Goal: Transaction & Acquisition: Purchase product/service

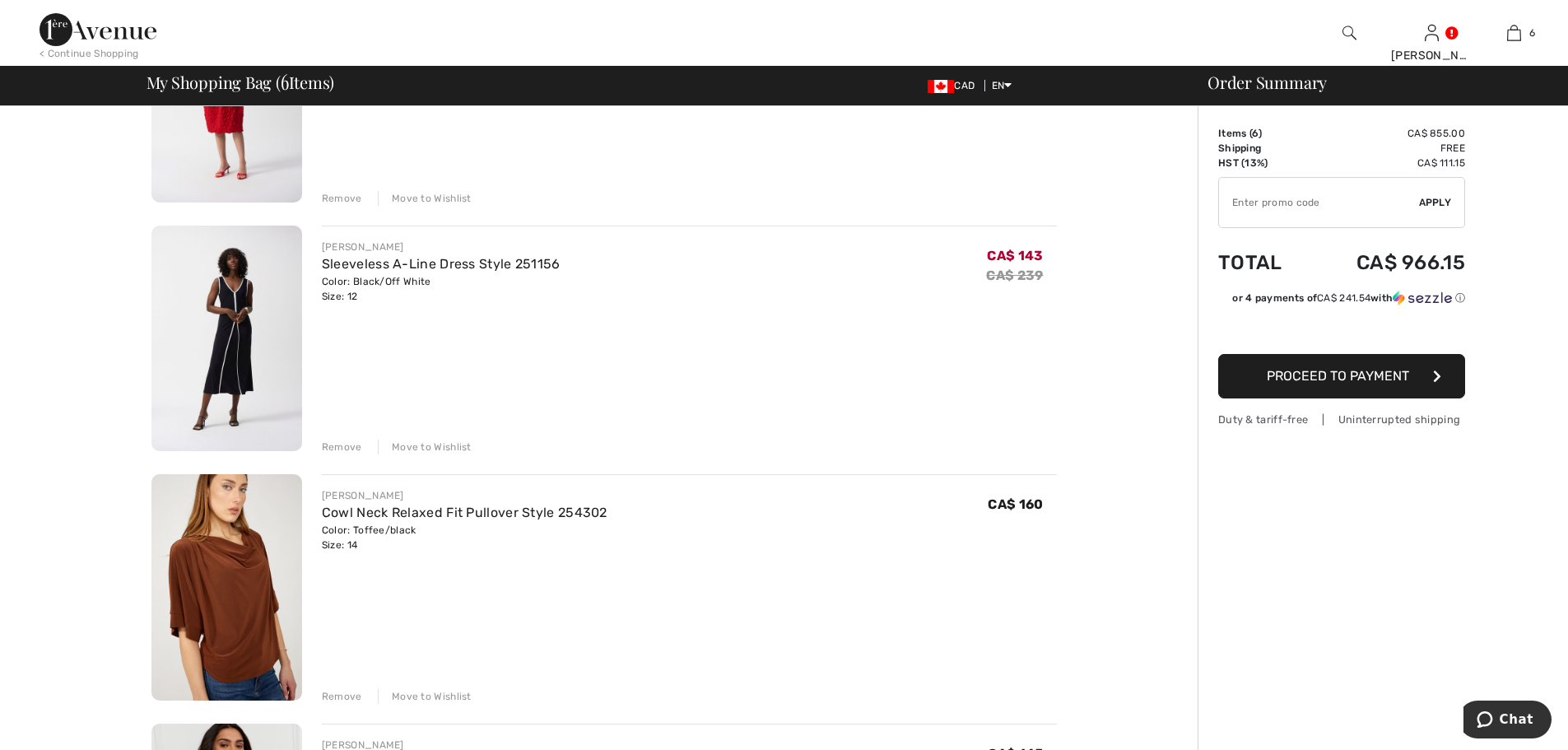
scroll to position [1070, 0]
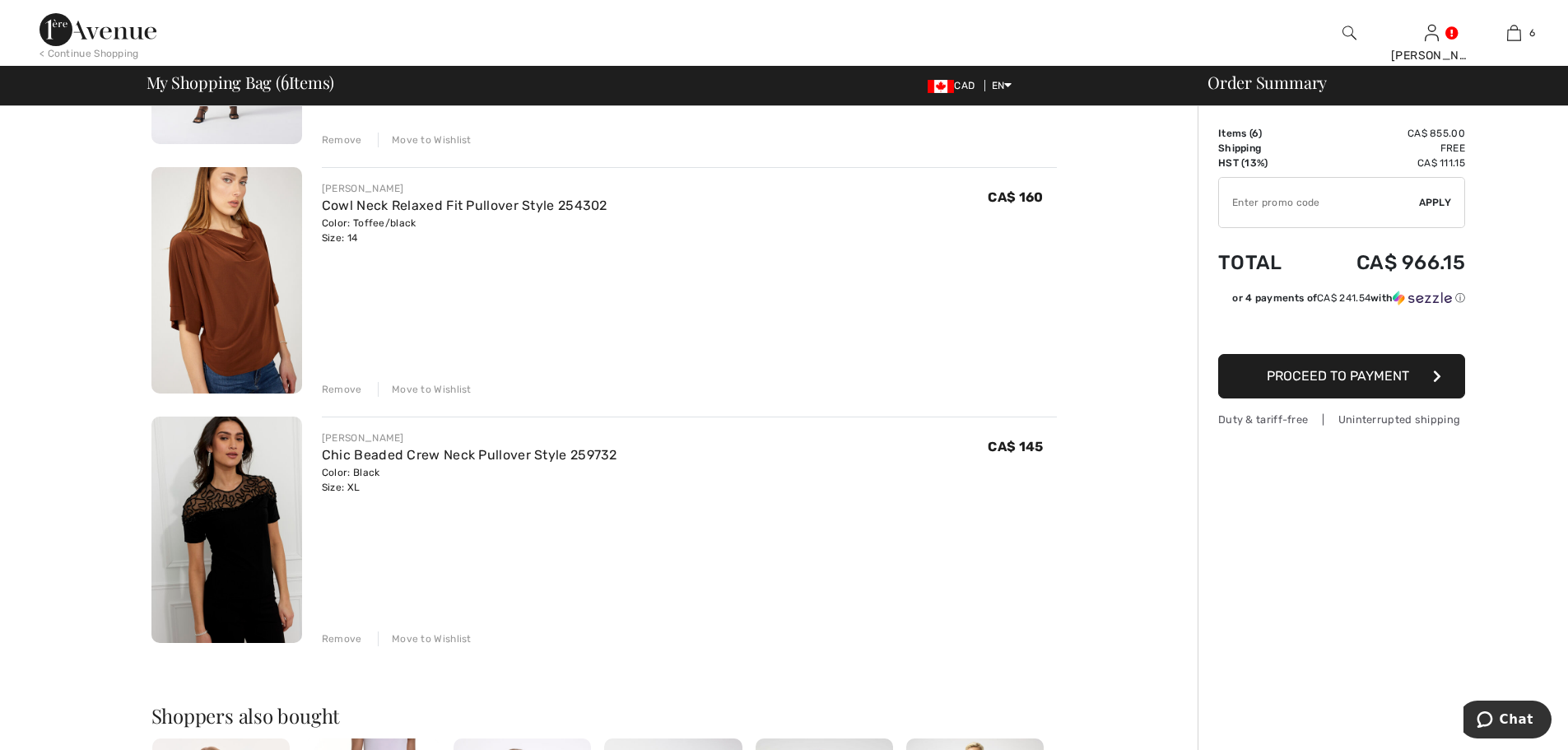
click at [344, 640] on div "Remove" at bounding box center [342, 638] width 40 height 15
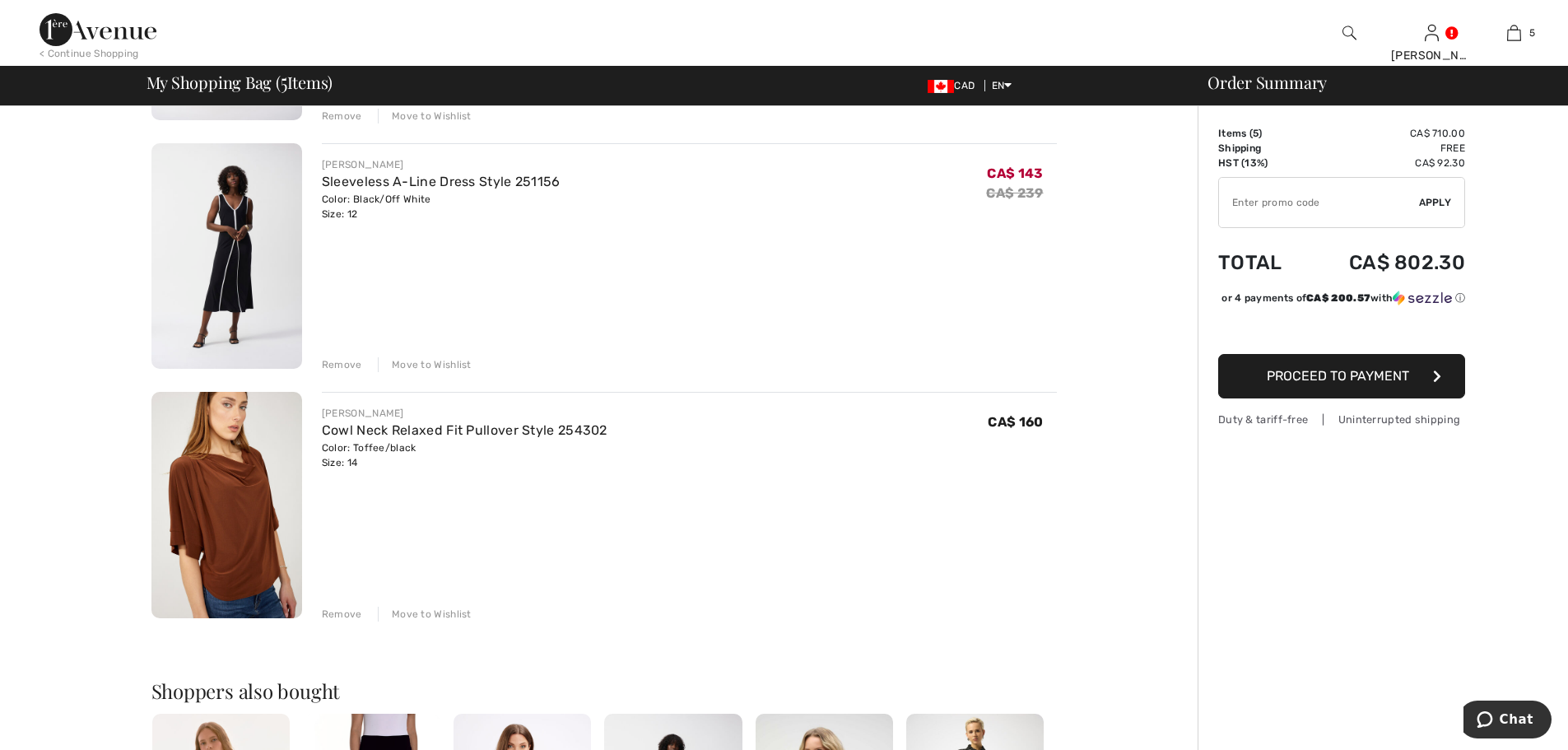
scroll to position [823, 0]
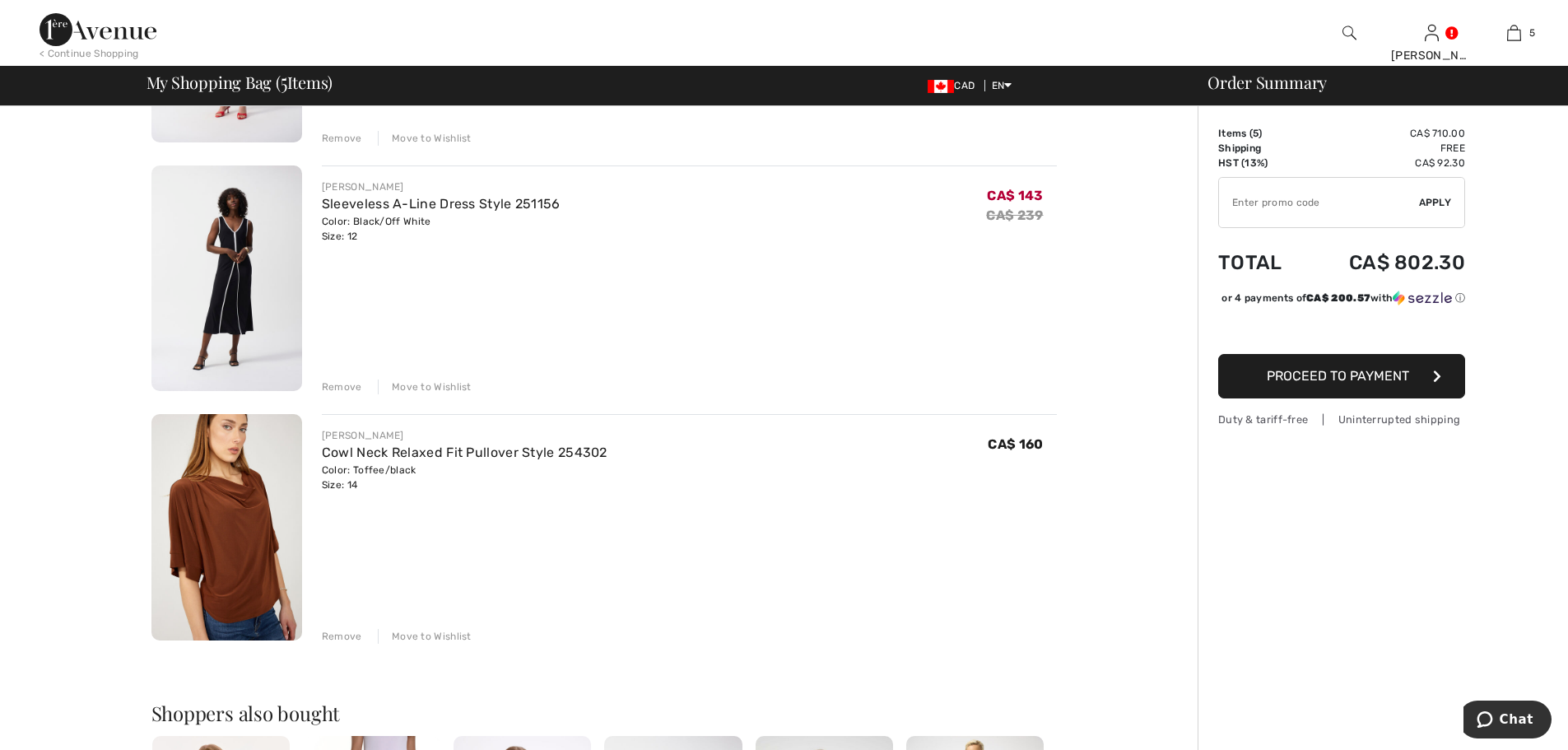
click at [341, 632] on div "Remove" at bounding box center [342, 635] width 40 height 15
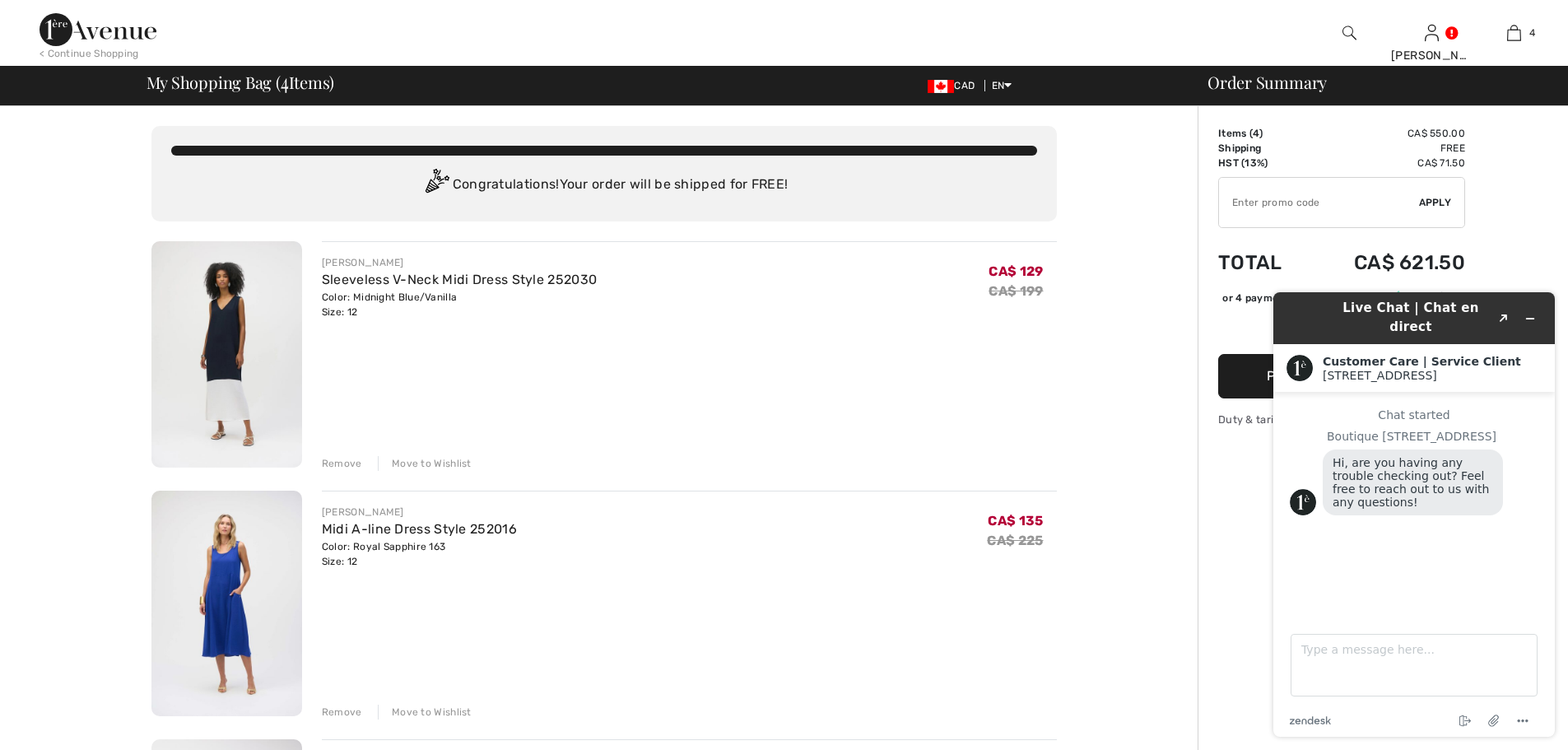
scroll to position [0, 0]
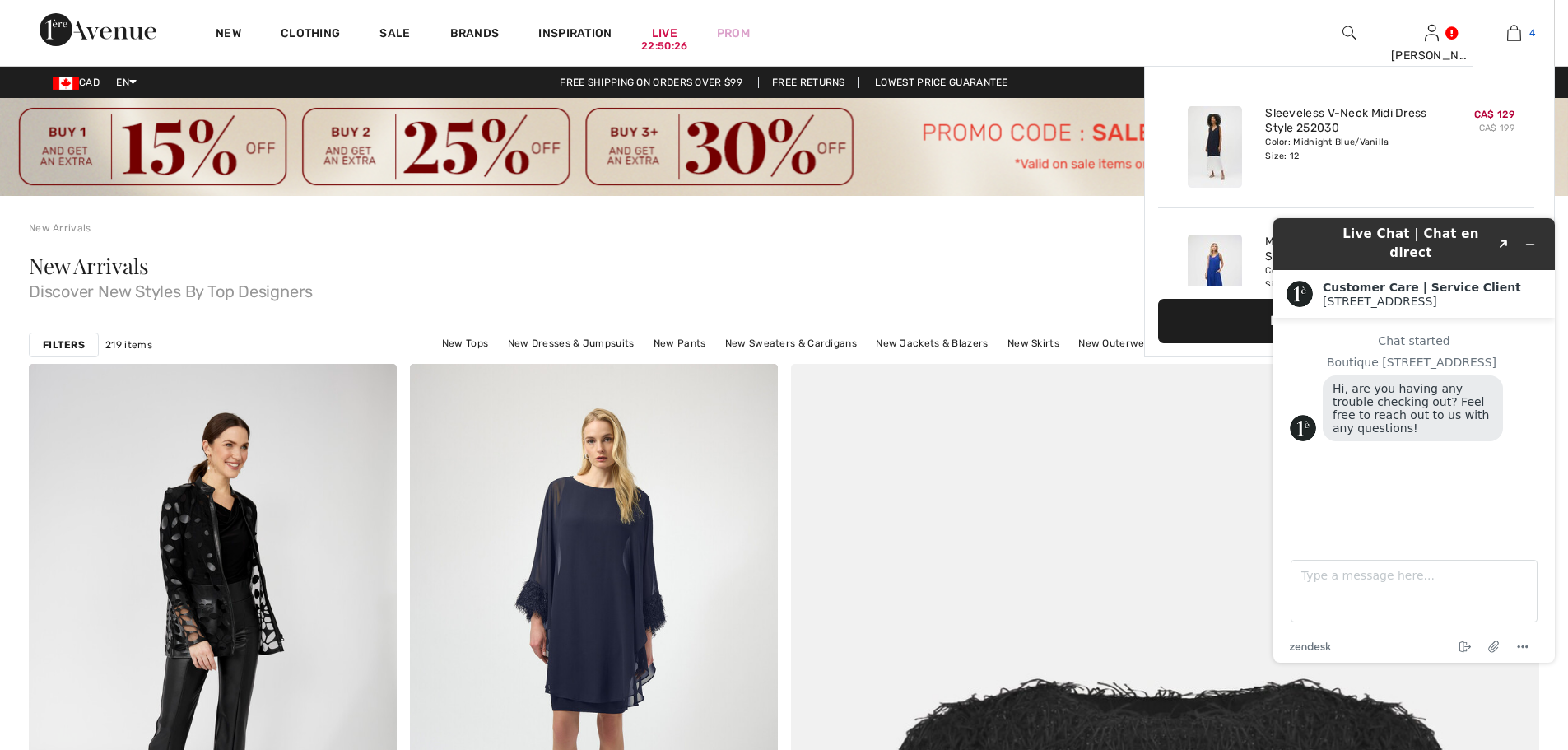
click at [1517, 34] on img at bounding box center [1514, 33] width 14 height 20
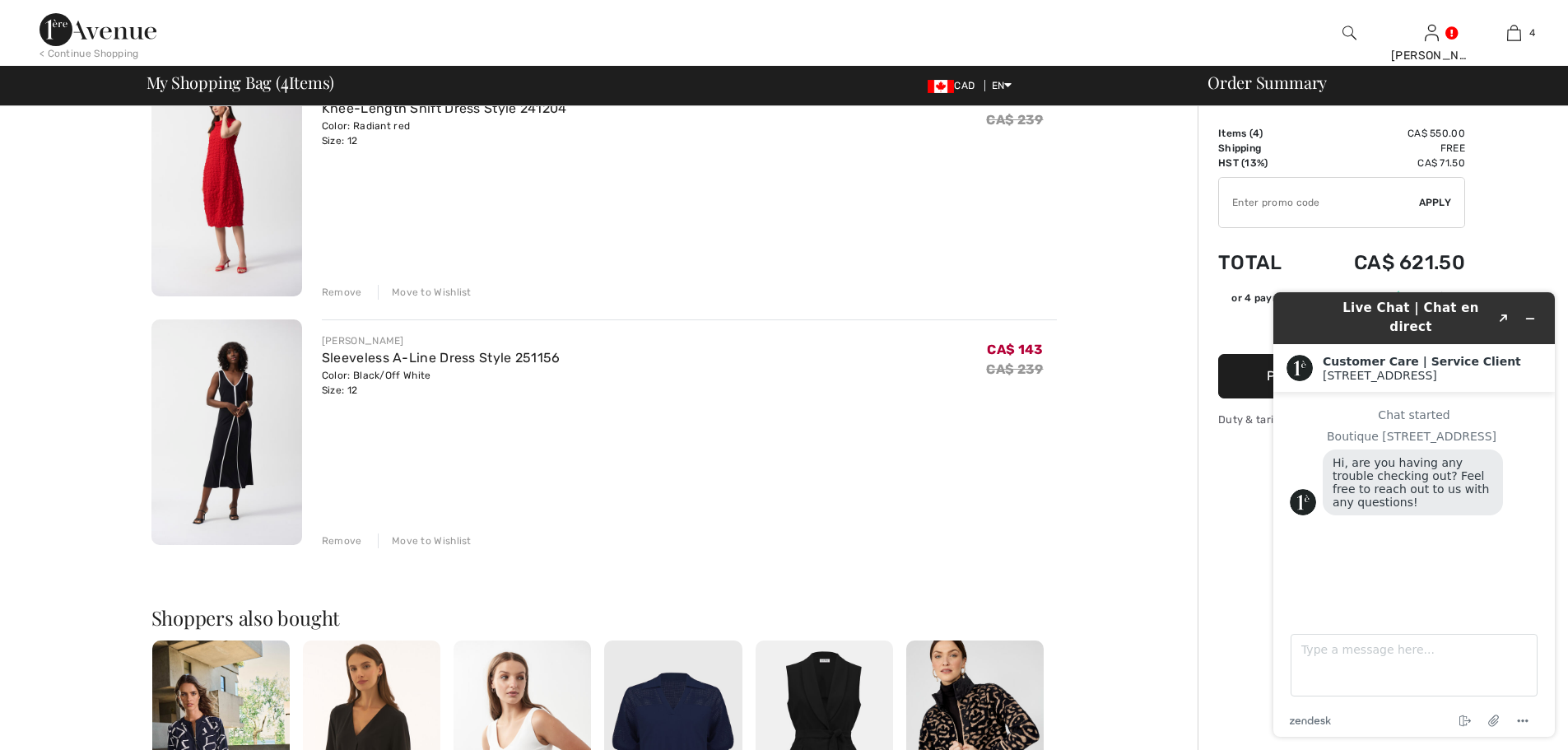
scroll to position [823, 0]
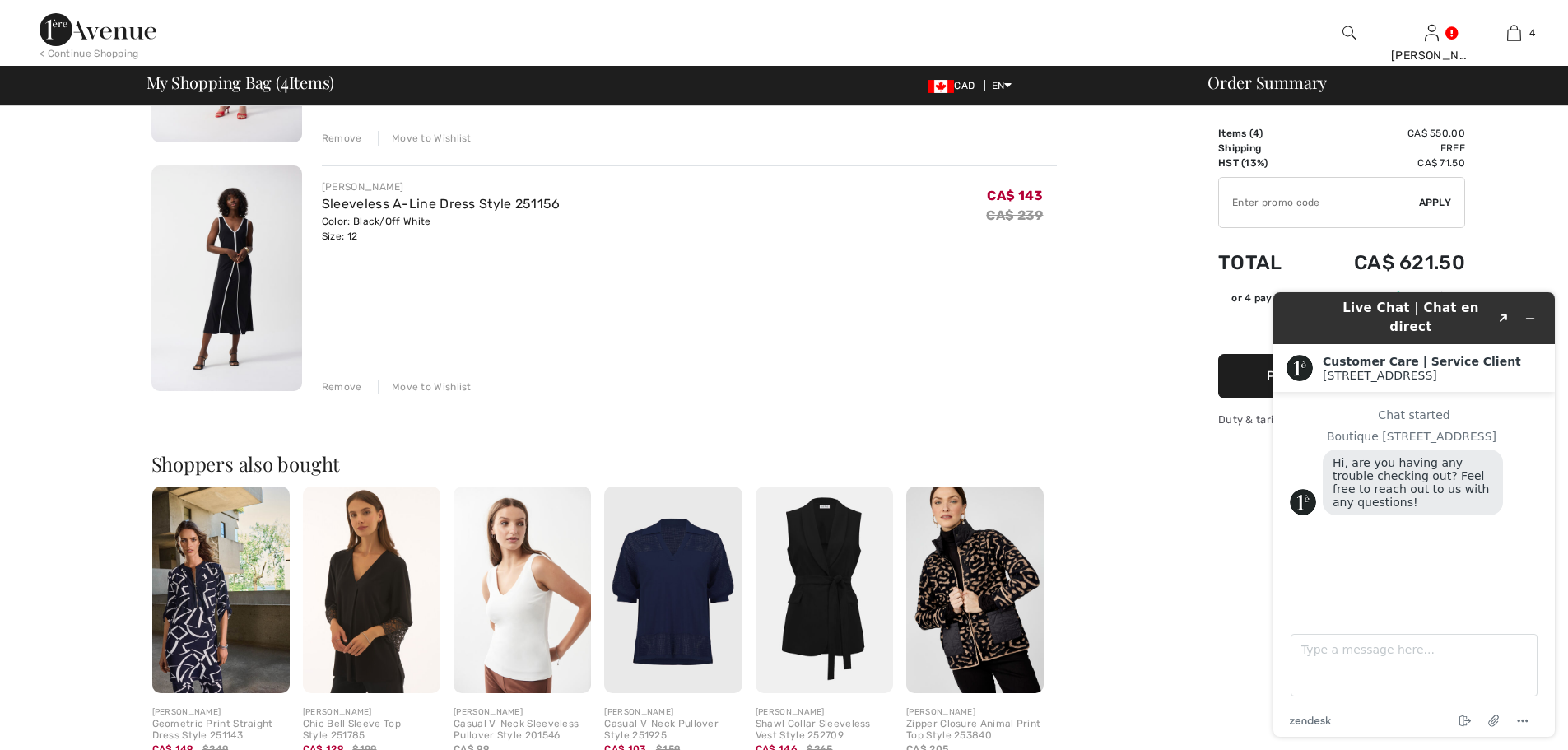
click at [229, 271] on img at bounding box center [226, 278] width 151 height 226
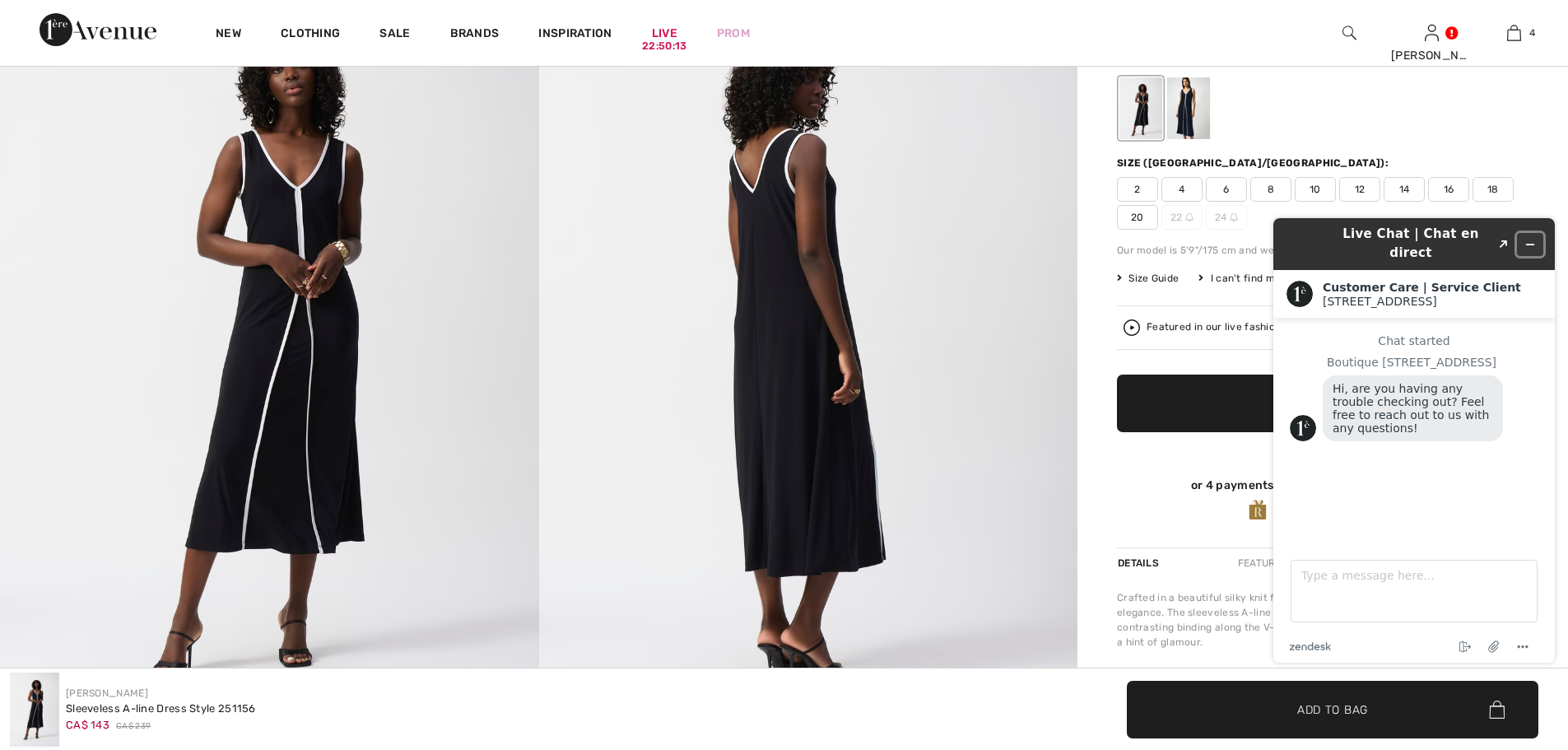
click at [1528, 239] on icon "Minimize widget" at bounding box center [1529, 244] width 11 height 11
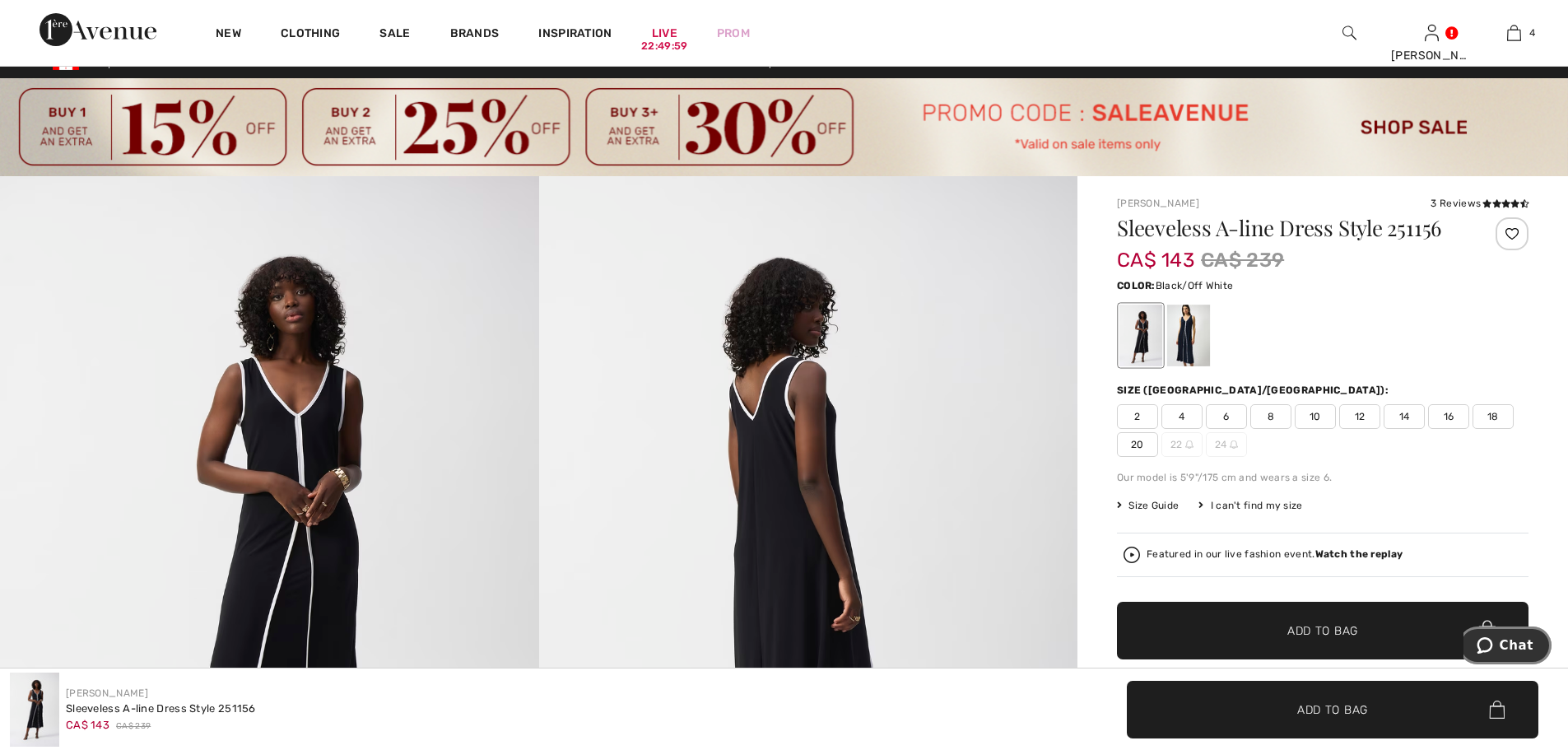
scroll to position [83, 0]
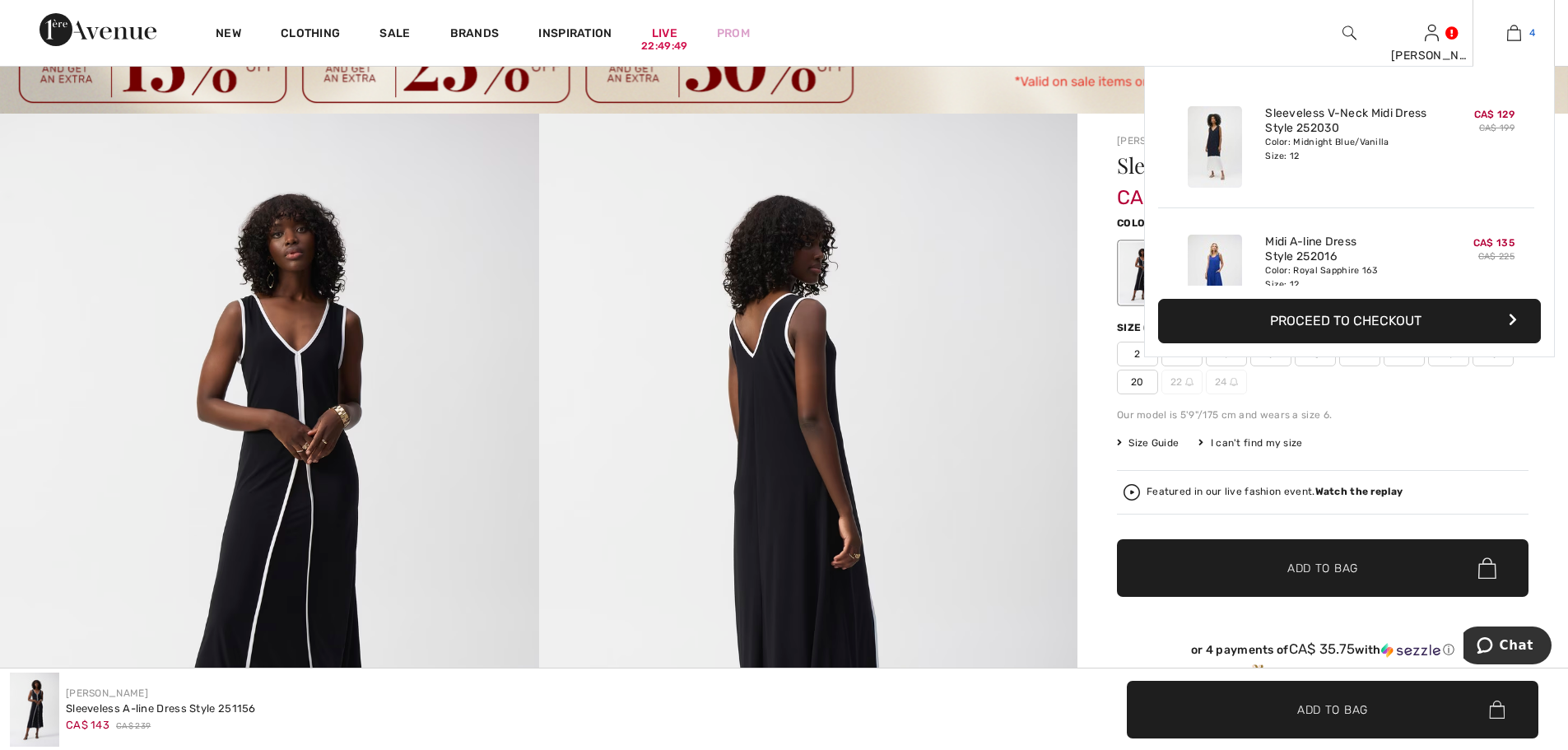
click at [1514, 31] on img at bounding box center [1514, 33] width 14 height 20
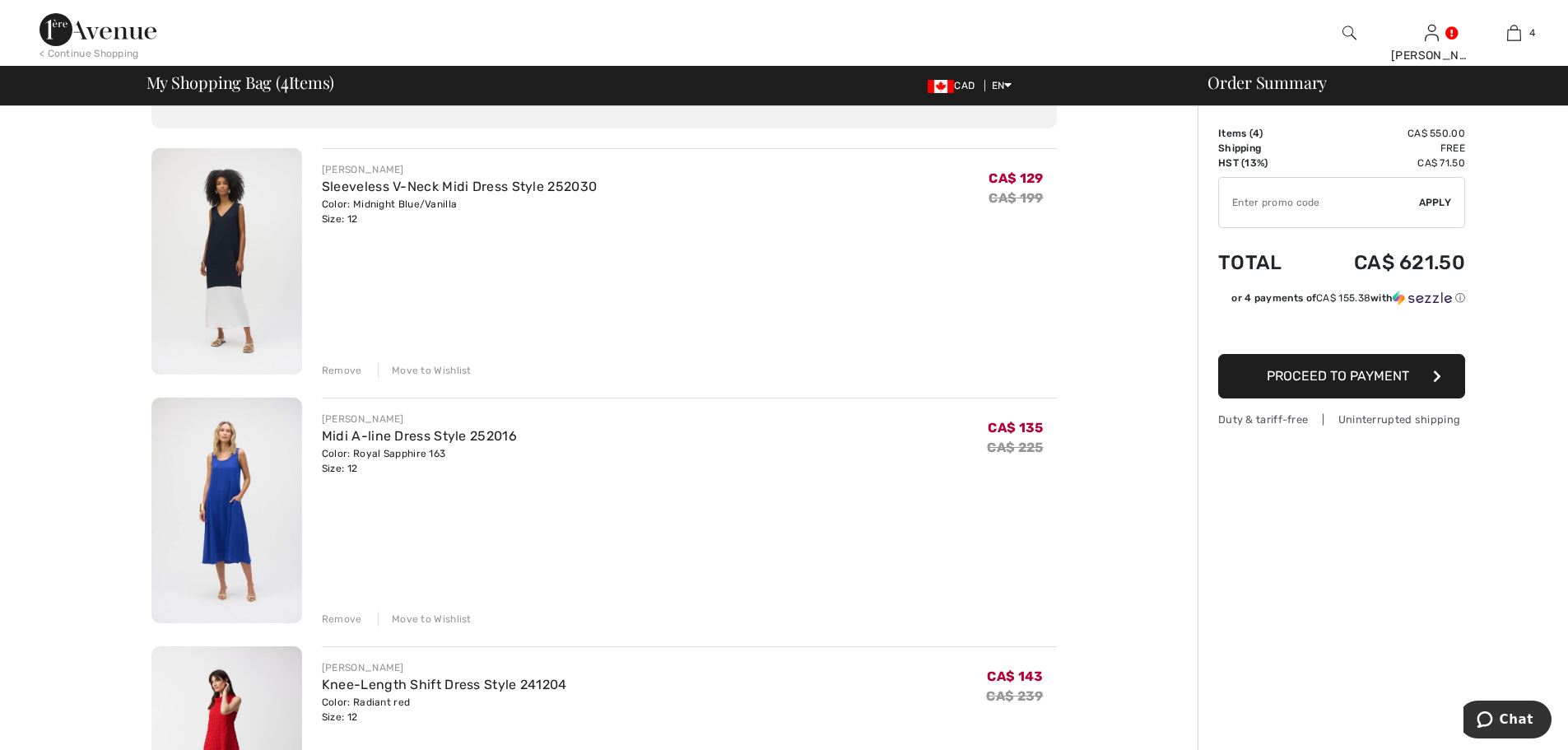
scroll to position [164, 0]
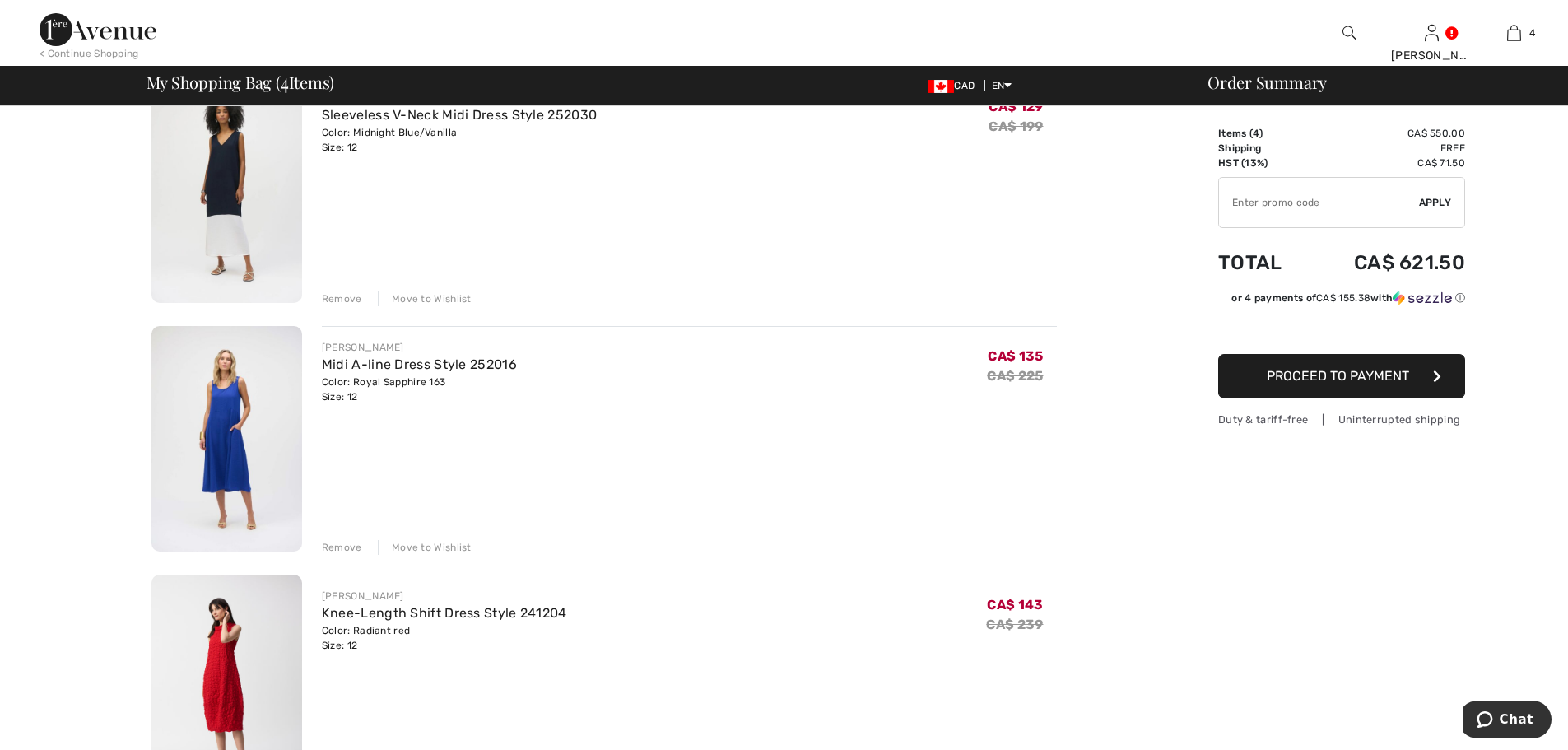
click at [232, 449] on img at bounding box center [226, 438] width 151 height 226
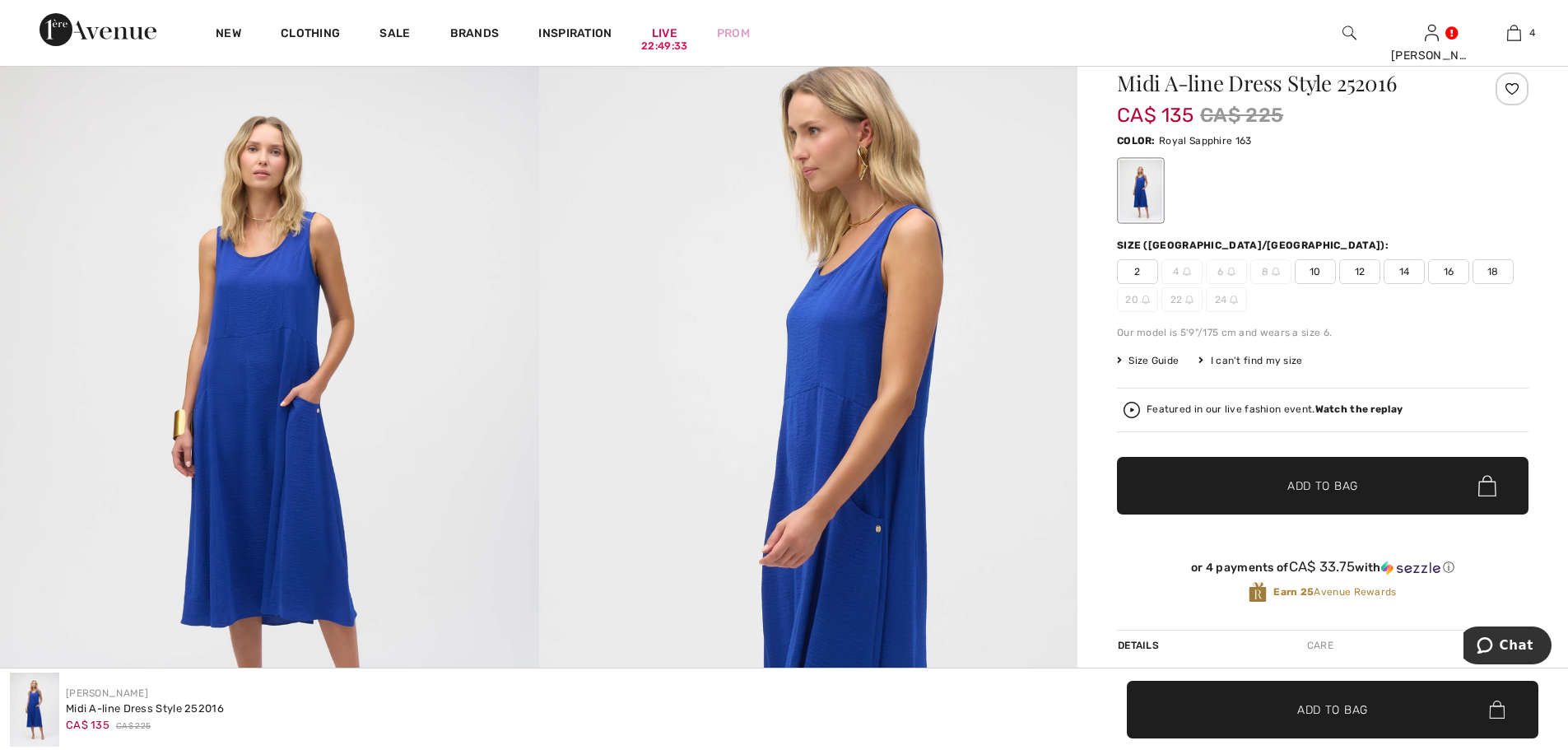
click at [832, 394] on img at bounding box center [809, 435] width 539 height 808
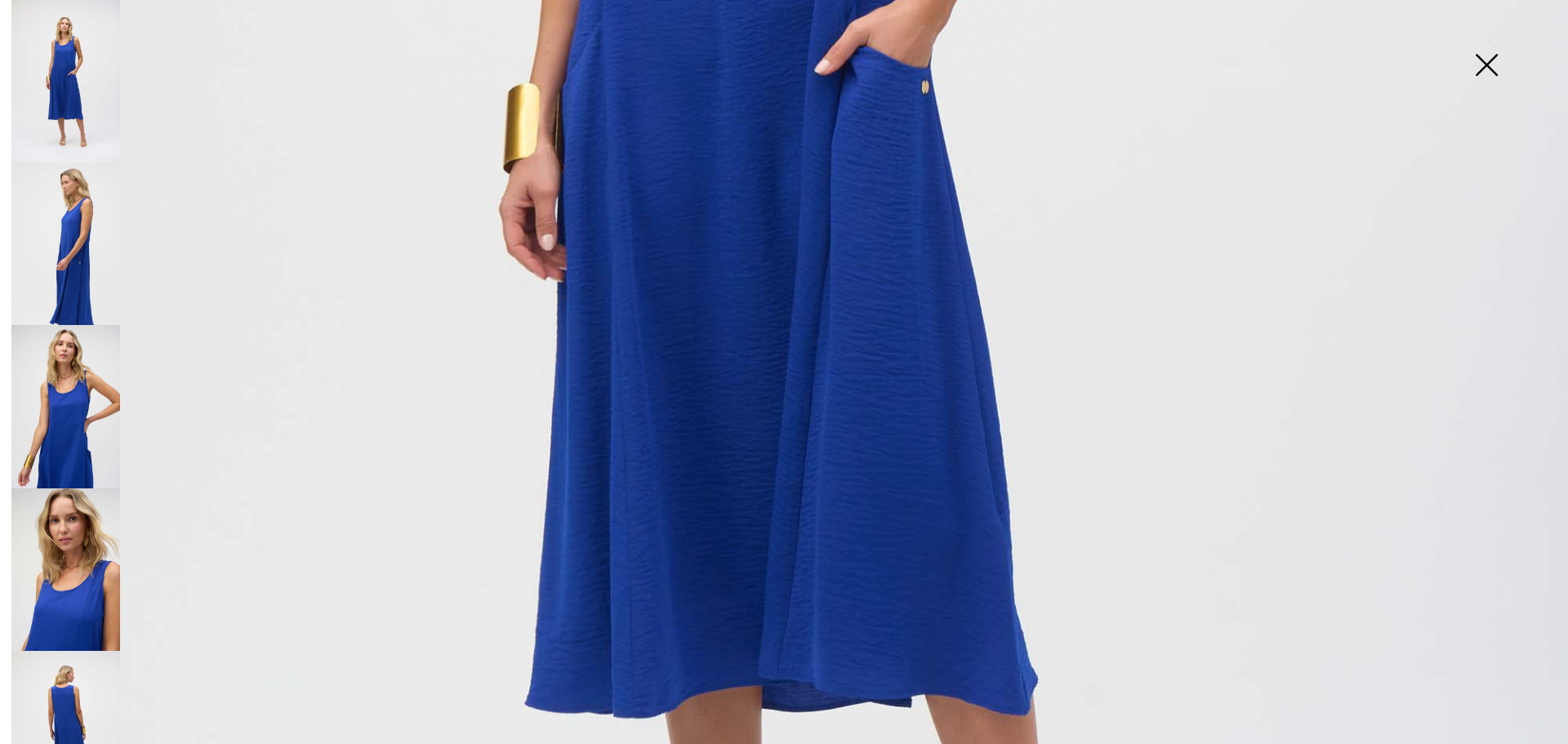
scroll to position [817, 0]
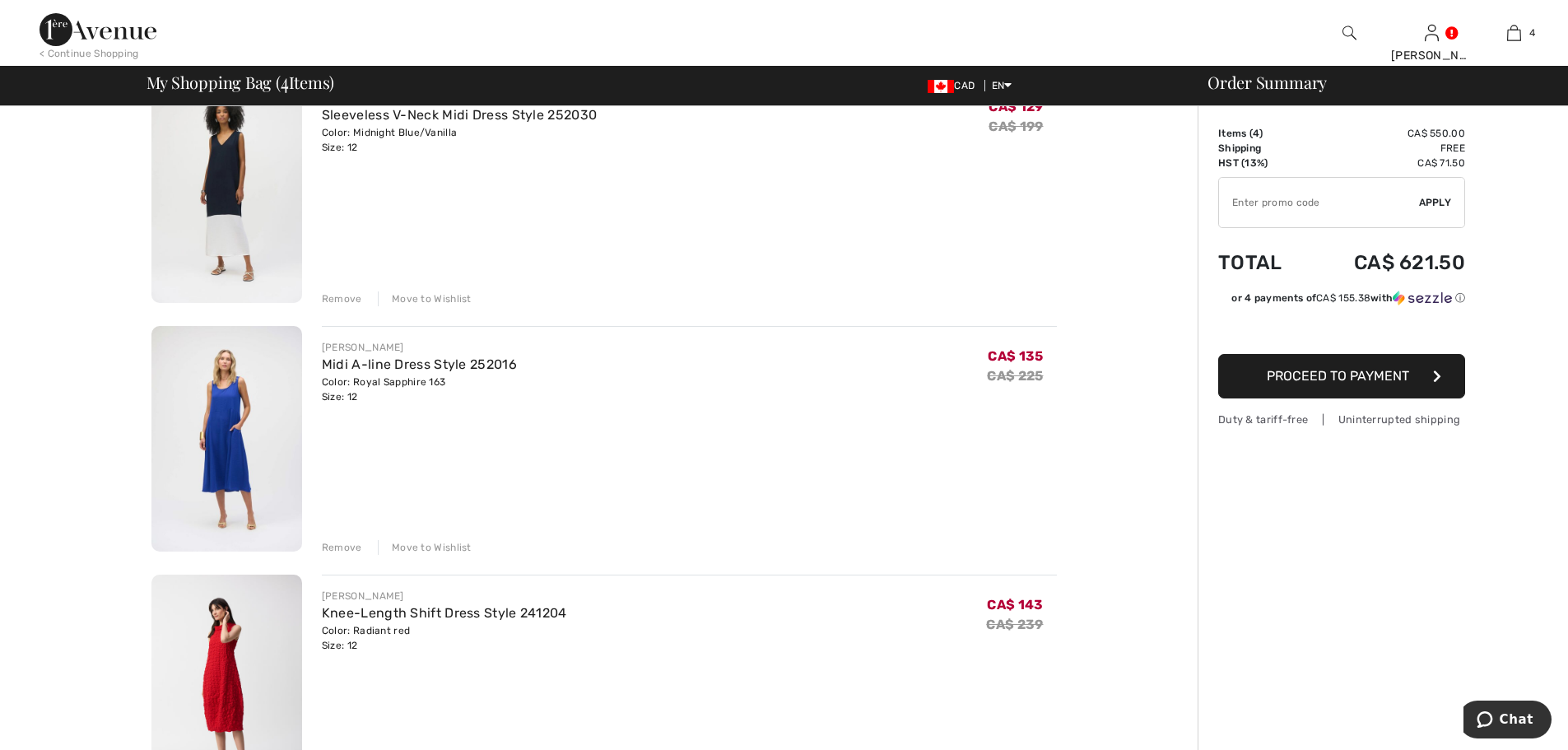
scroll to position [412, 0]
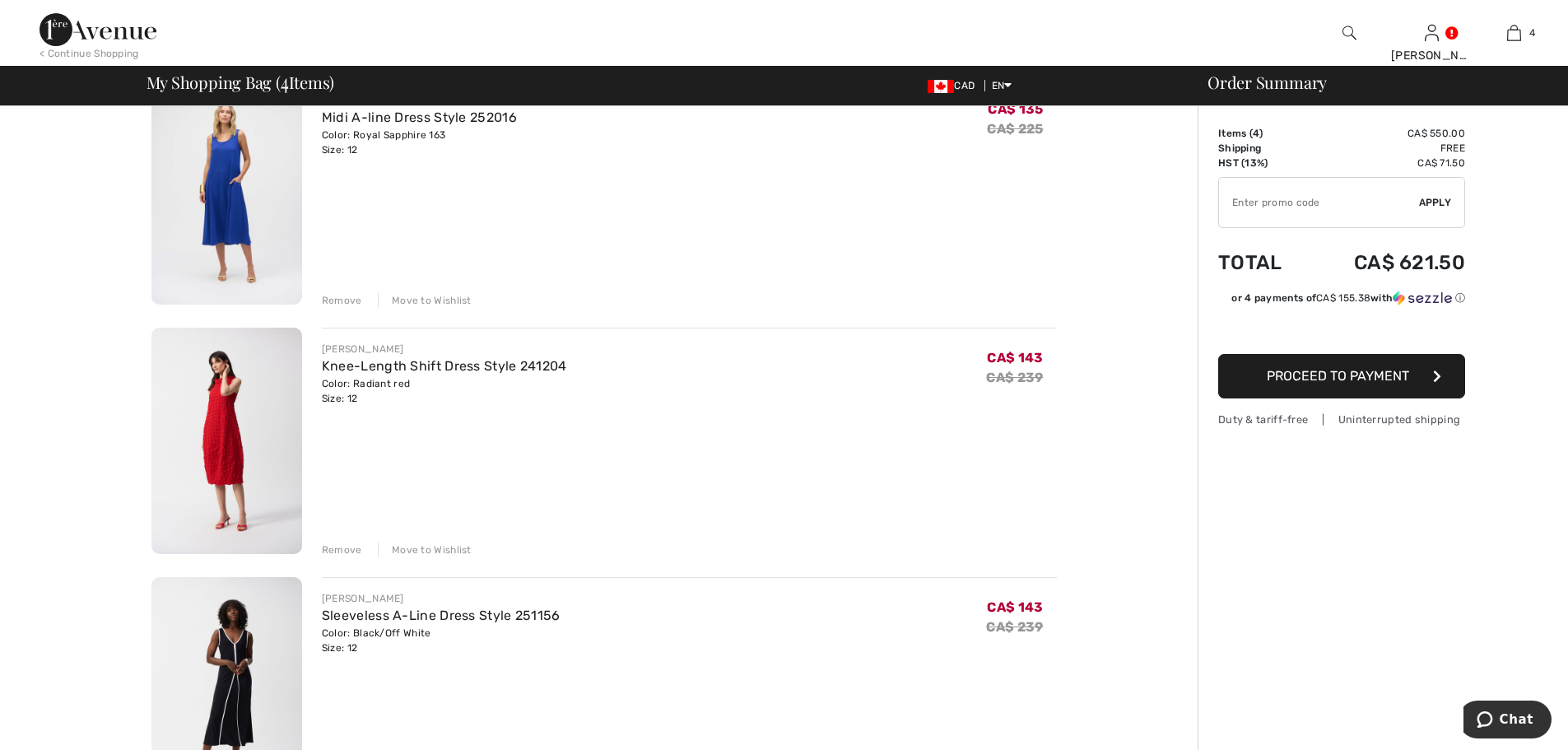
click at [222, 437] on img at bounding box center [226, 440] width 151 height 226
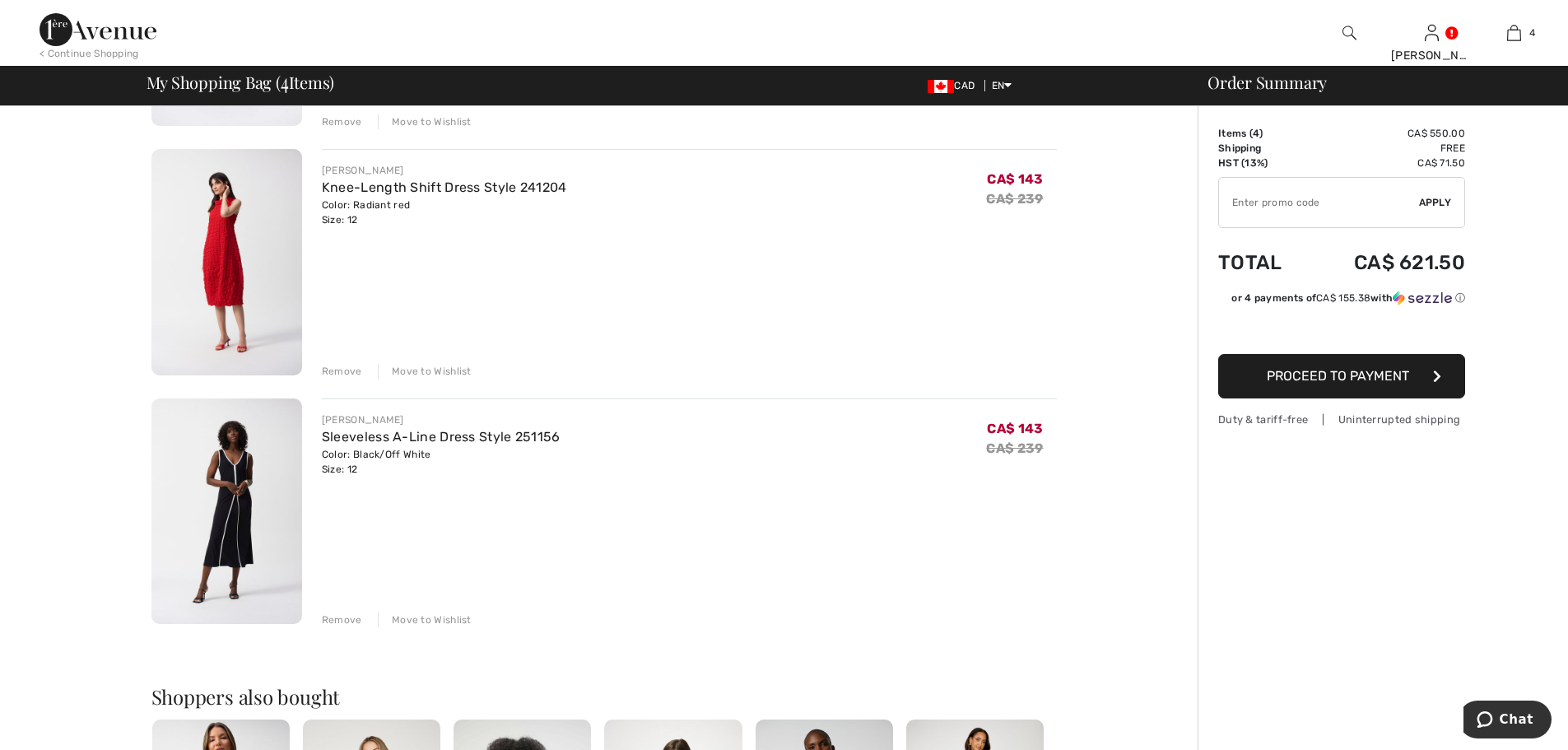
scroll to position [329, 0]
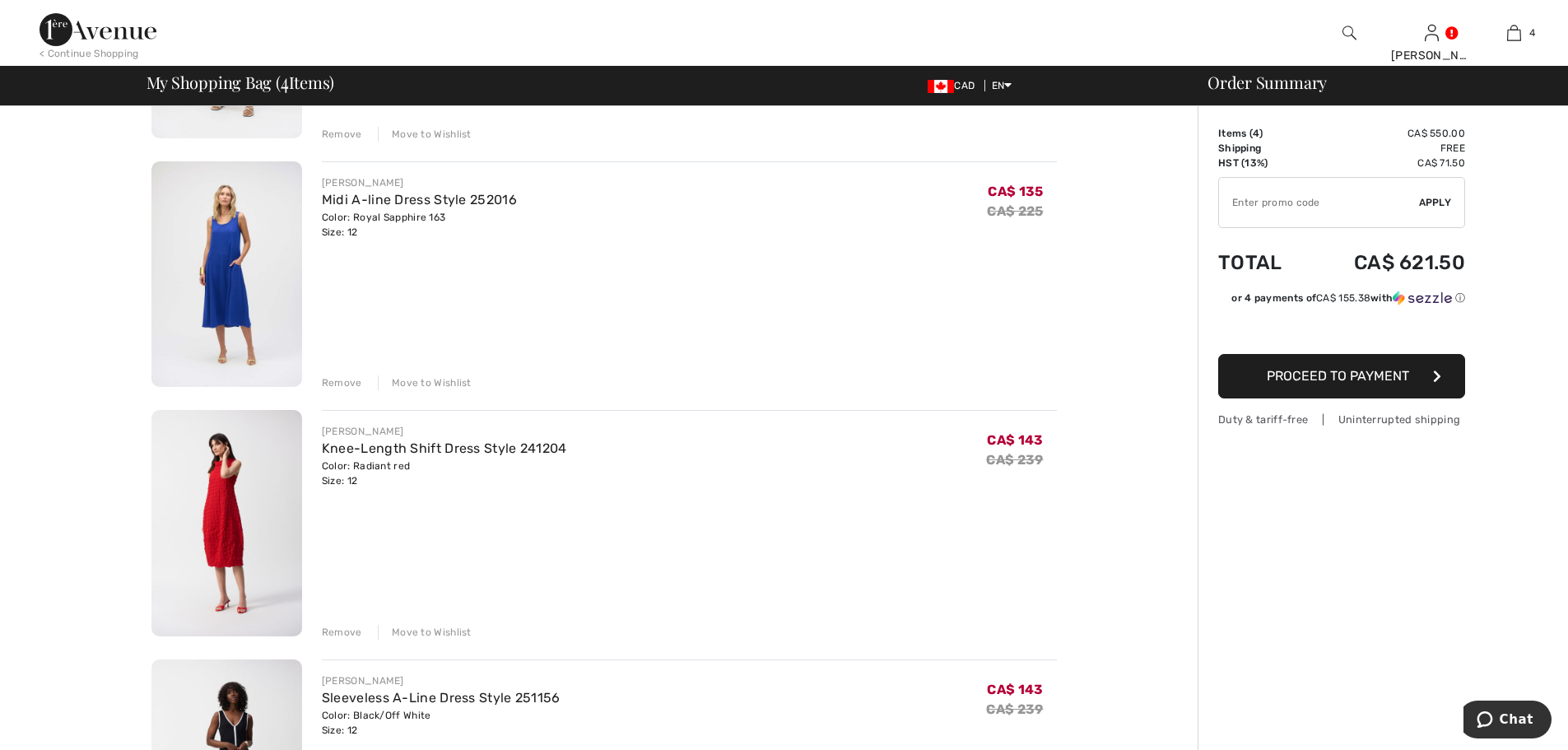
click at [333, 628] on div "Remove" at bounding box center [342, 631] width 40 height 15
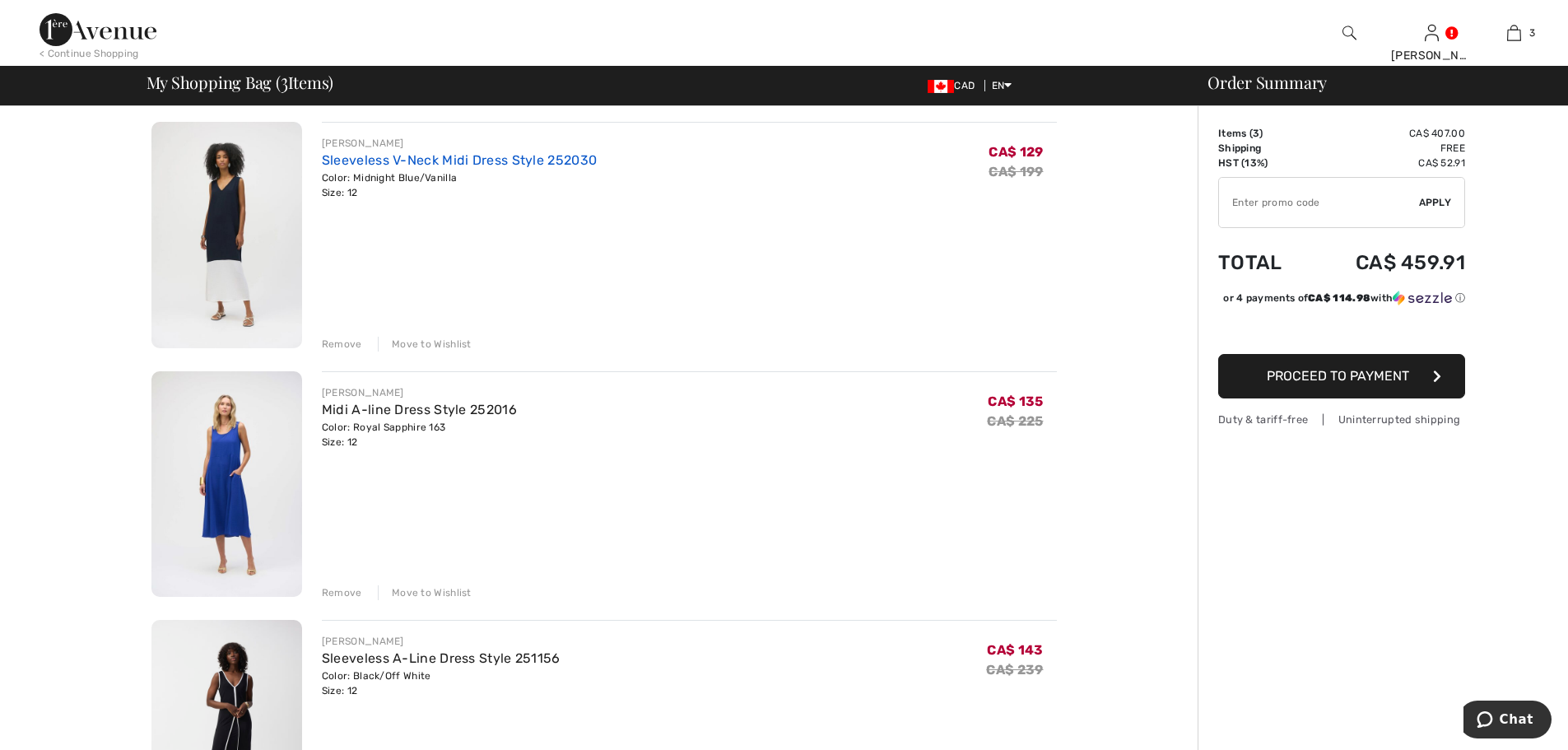
scroll to position [0, 0]
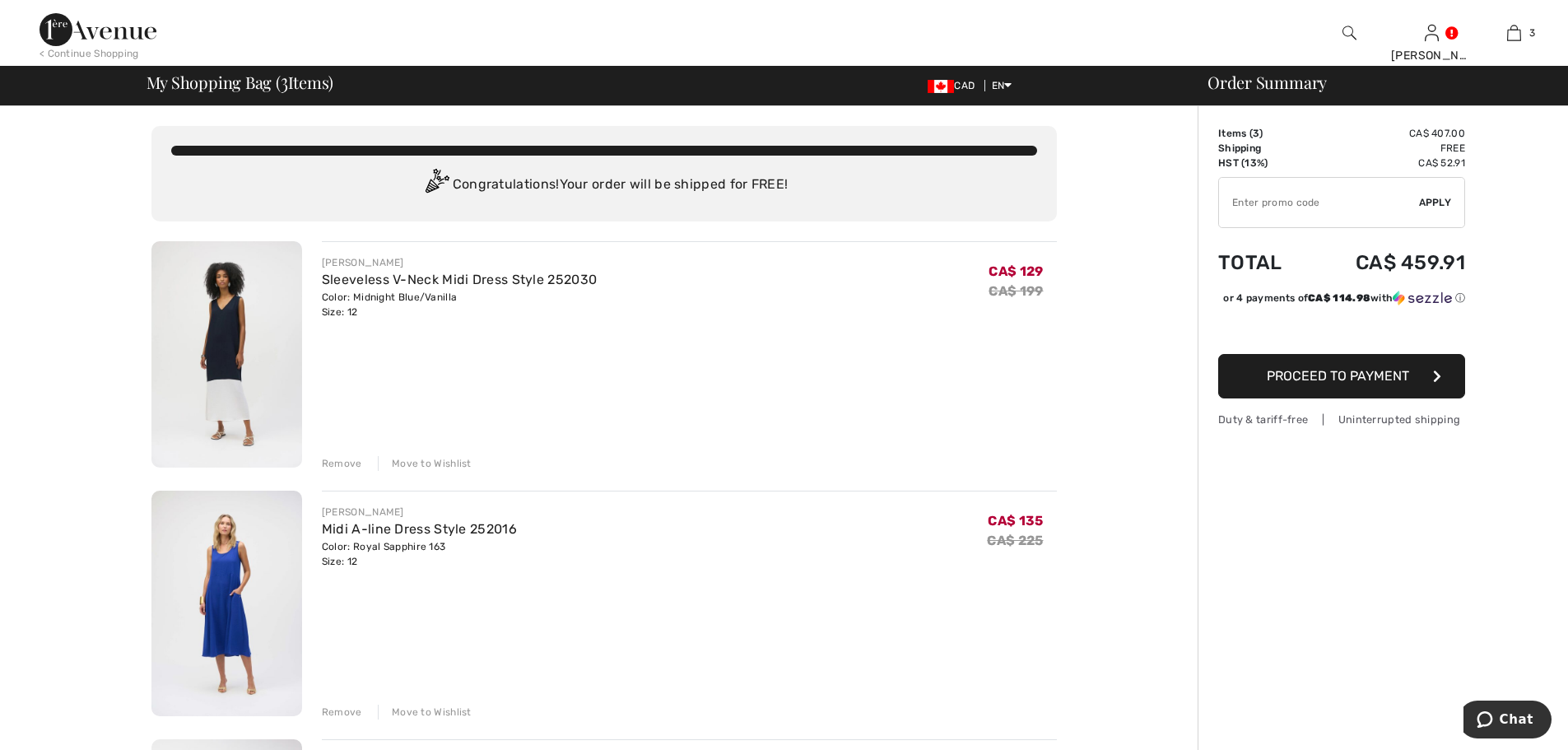
click at [220, 330] on img at bounding box center [226, 354] width 151 height 226
click at [346, 461] on div "Remove" at bounding box center [342, 463] width 40 height 15
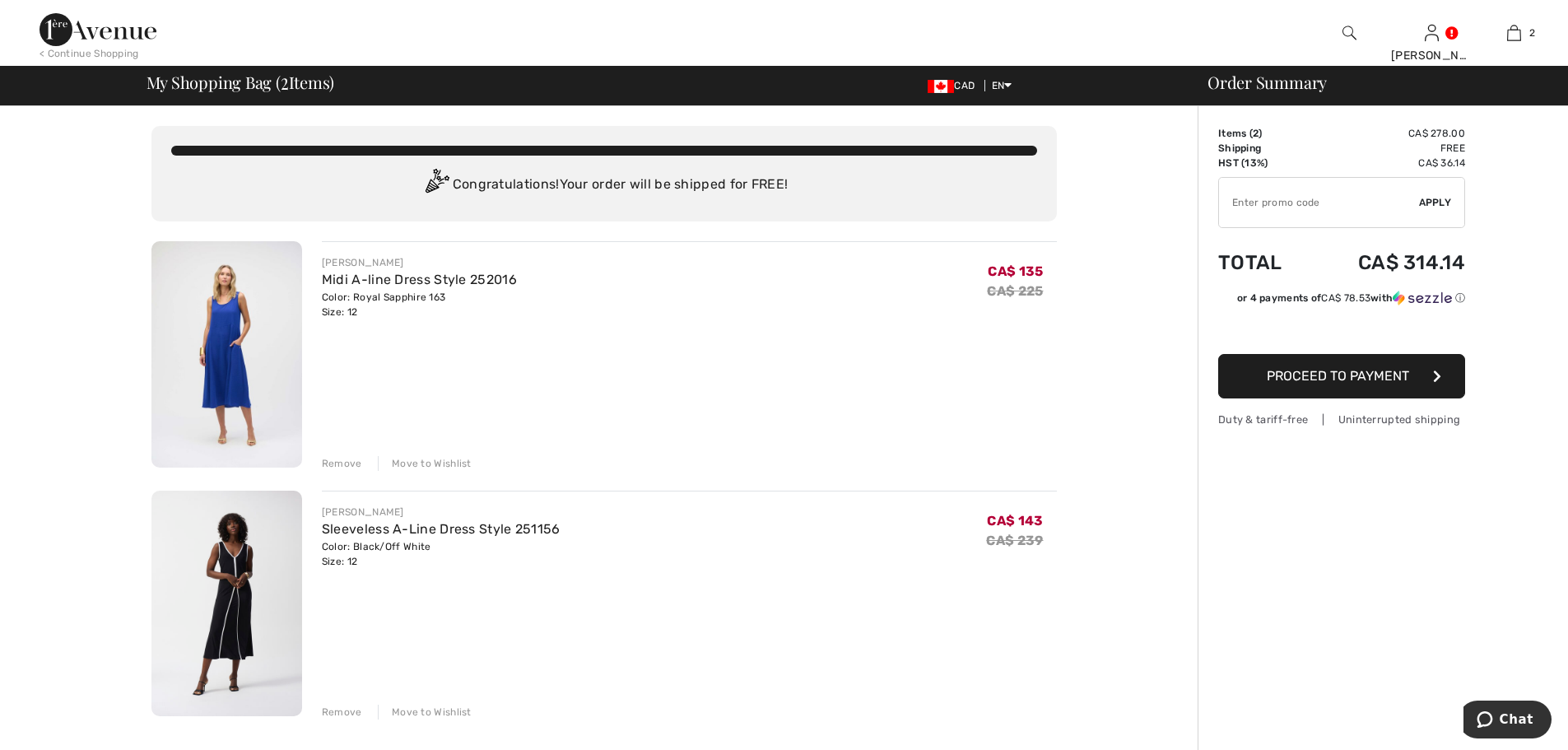
click at [1323, 202] on input "TEXT" at bounding box center [1319, 201] width 200 height 49
type input "SALEAVENUE"
click at [1442, 198] on span "Apply" at bounding box center [1435, 202] width 33 height 15
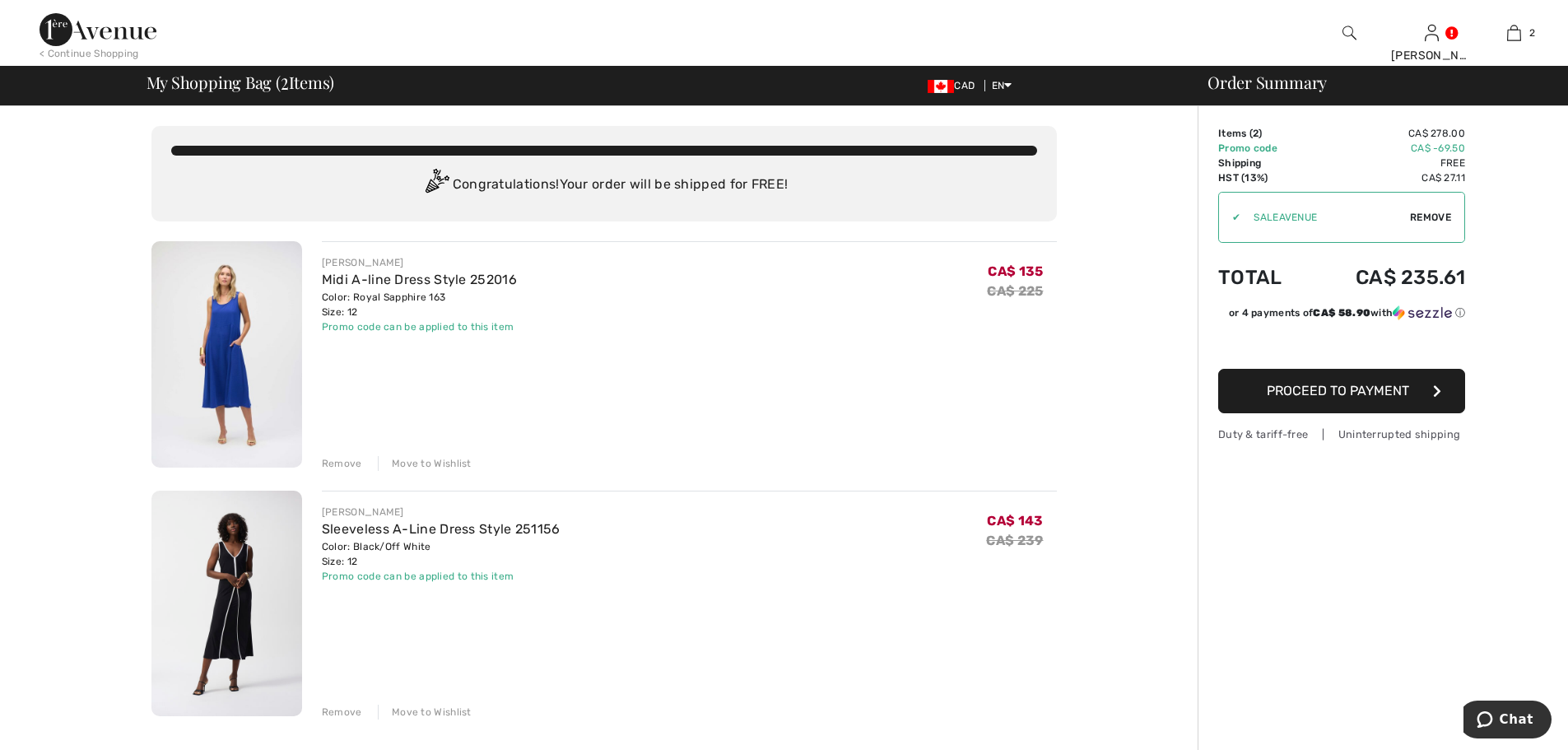
click at [220, 355] on img at bounding box center [226, 354] width 151 height 226
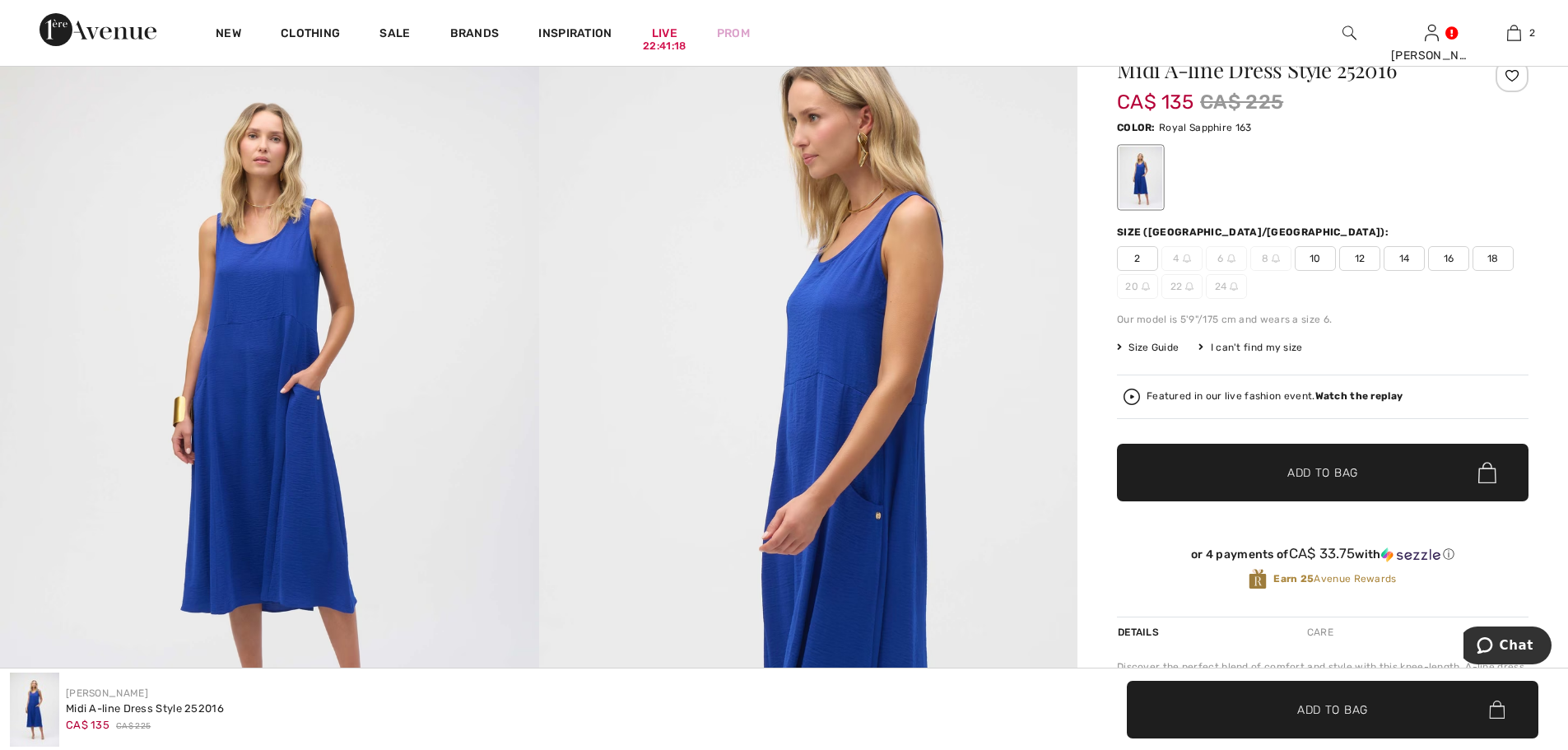
scroll to position [164, 0]
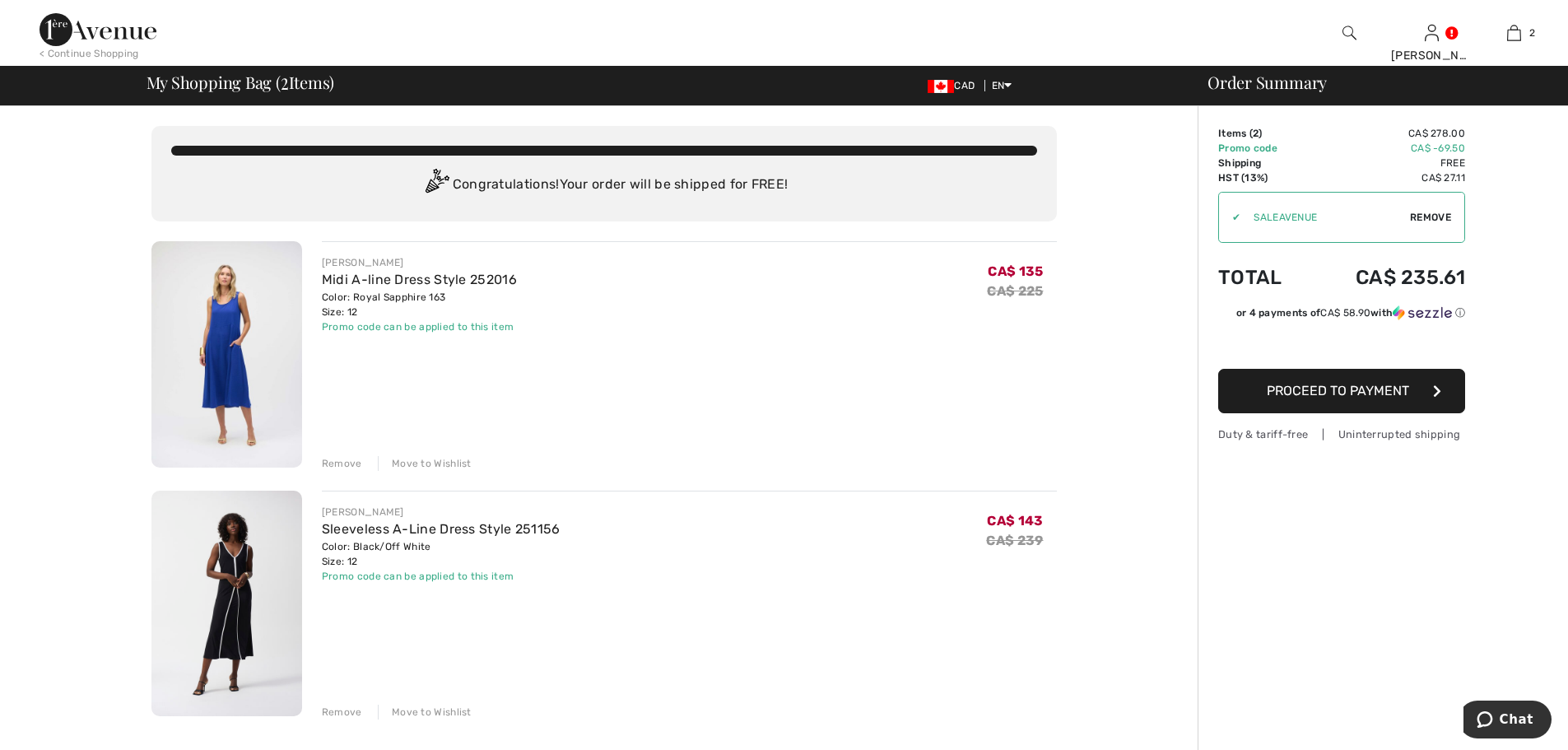
click at [339, 461] on div "Remove" at bounding box center [342, 463] width 40 height 15
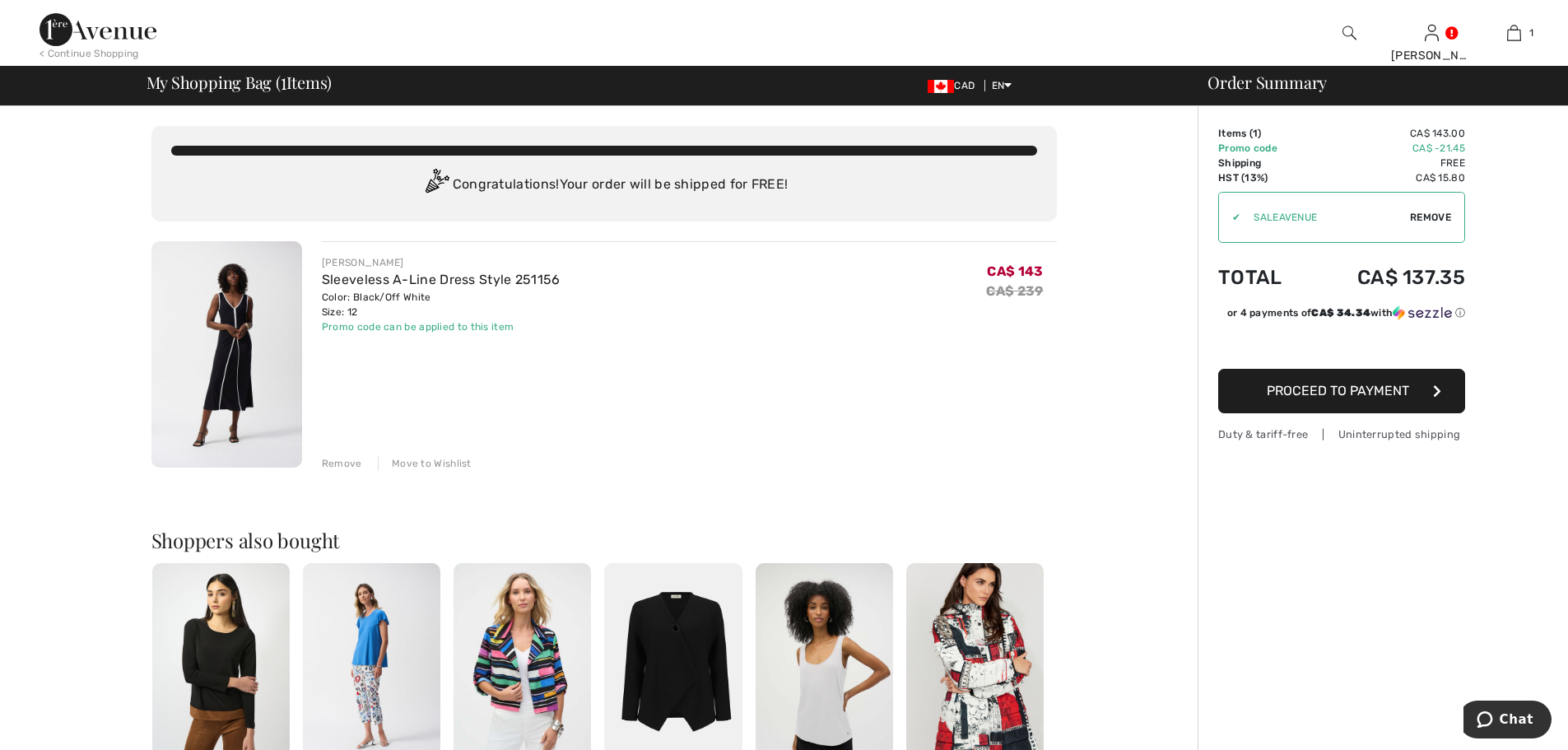
click at [253, 354] on img at bounding box center [226, 354] width 151 height 226
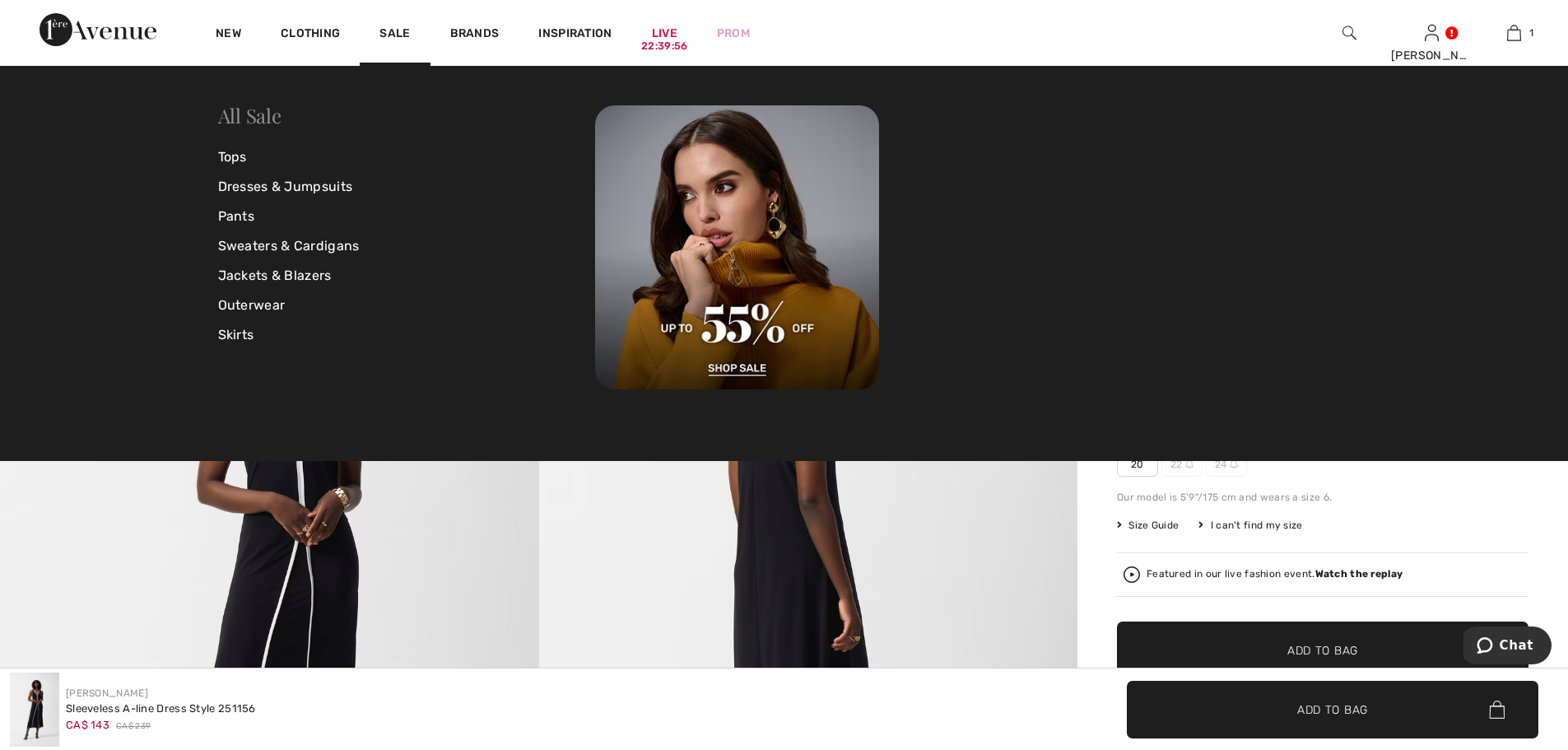
click at [254, 117] on link "All Sale" at bounding box center [250, 115] width 64 height 27
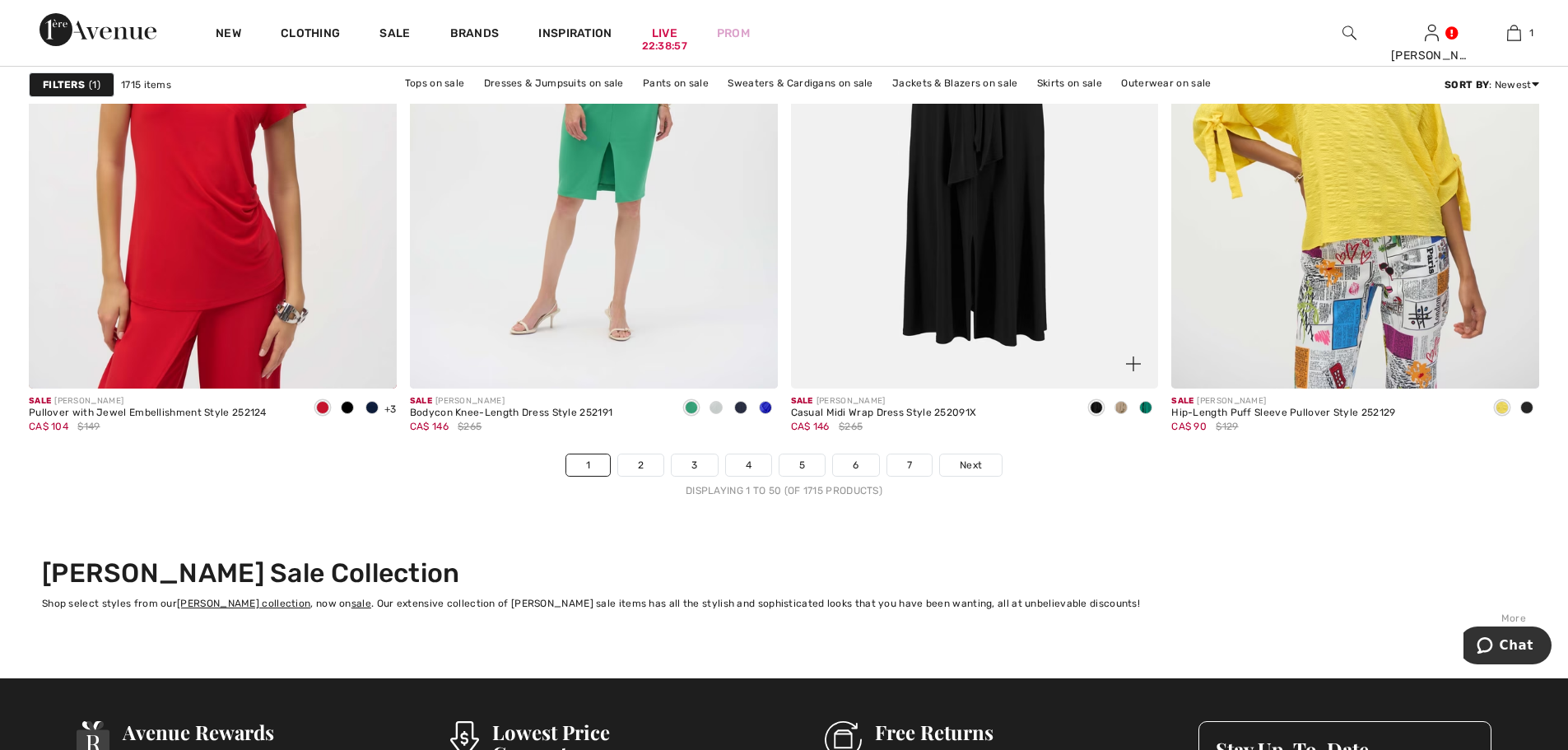
scroll to position [9465, 0]
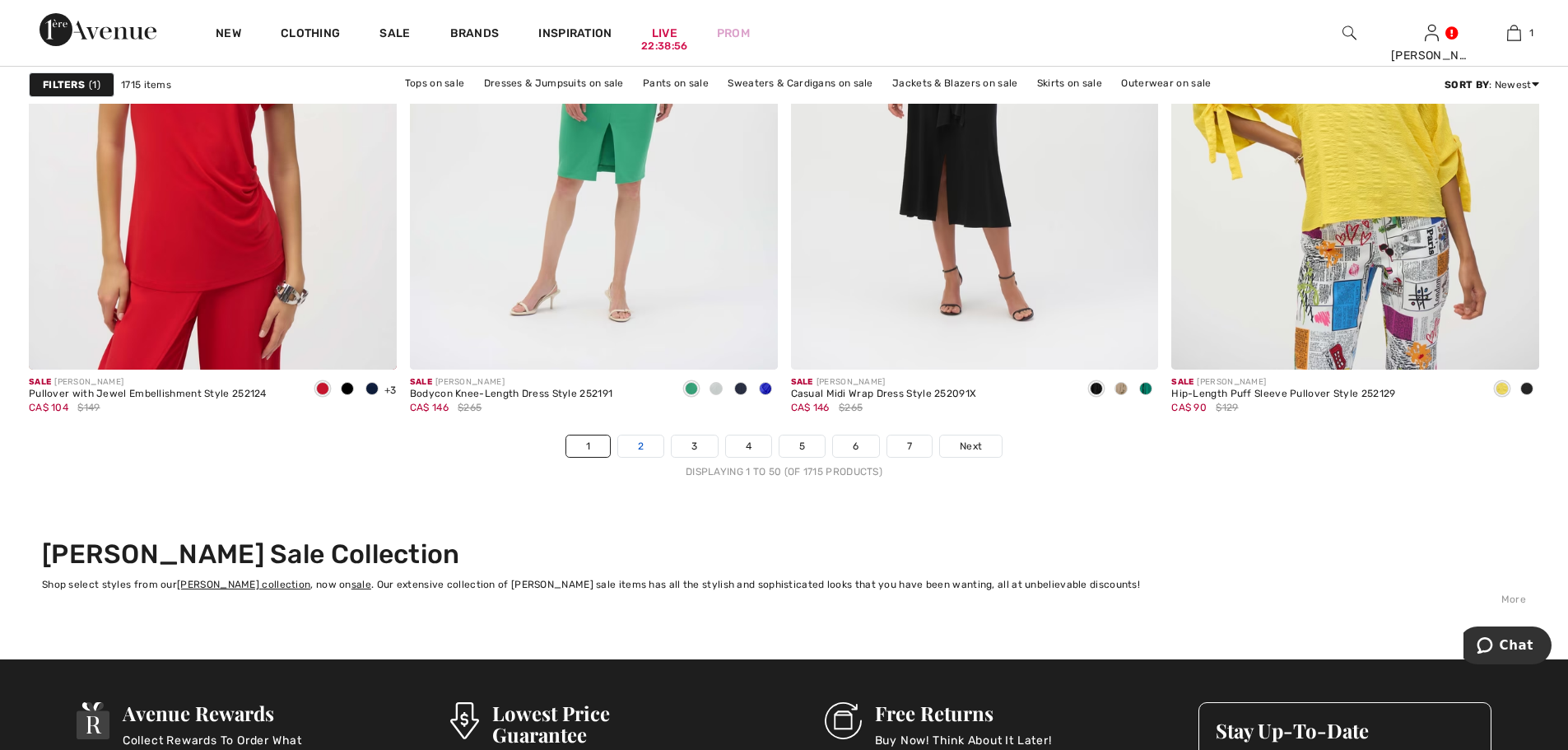
click at [636, 445] on link "2" at bounding box center [641, 446] width 46 height 22
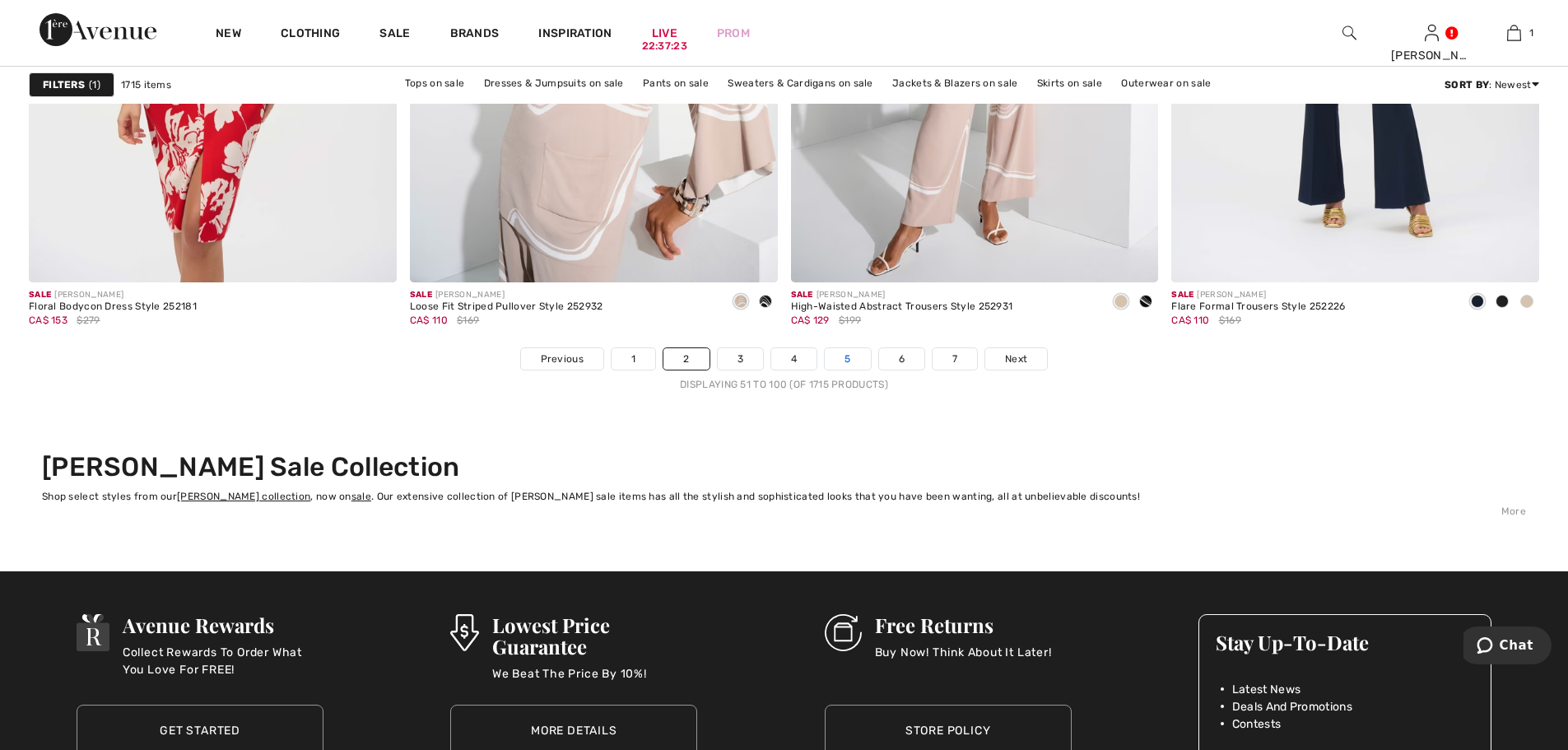
scroll to position [9547, 0]
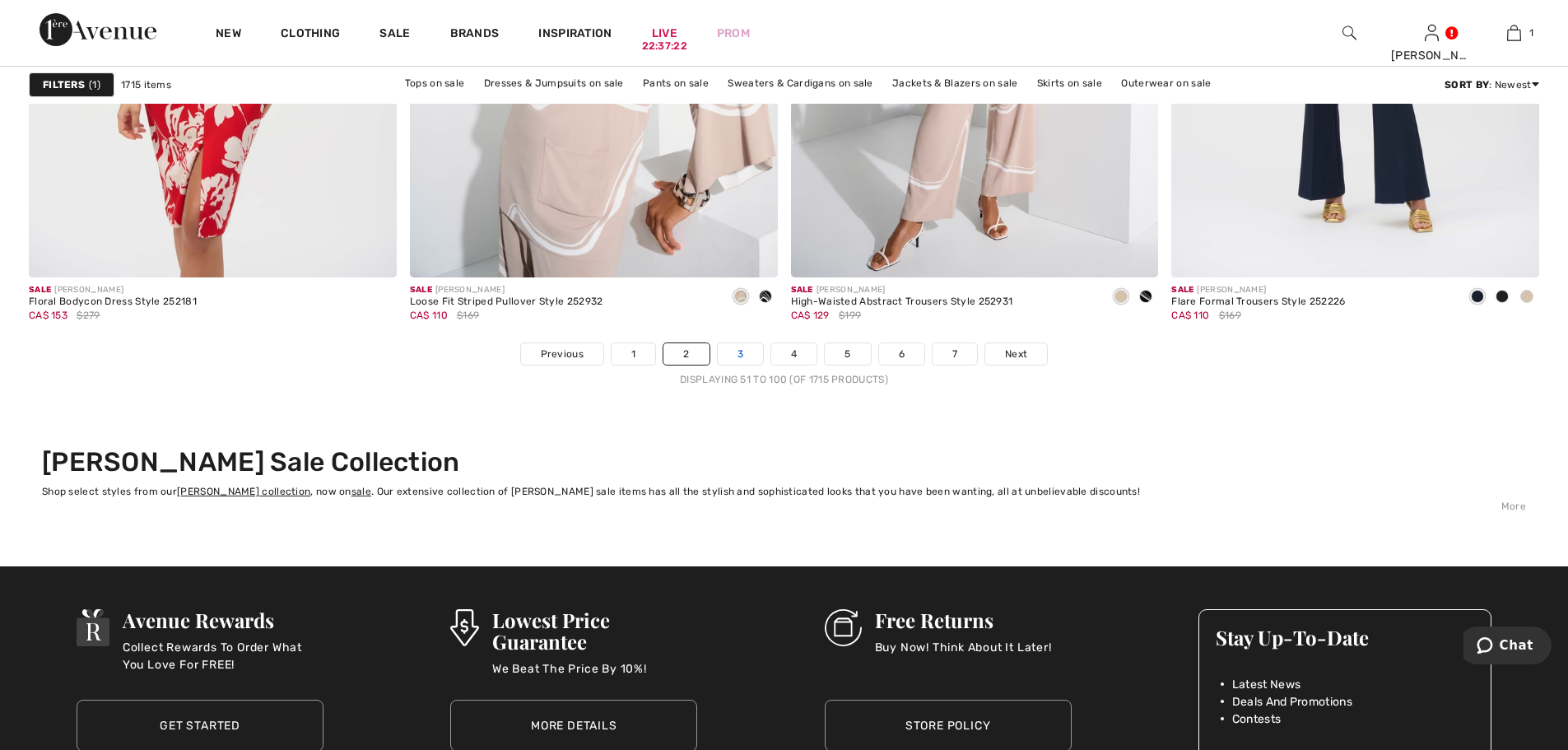
click at [748, 357] on link "3" at bounding box center [740, 354] width 46 height 22
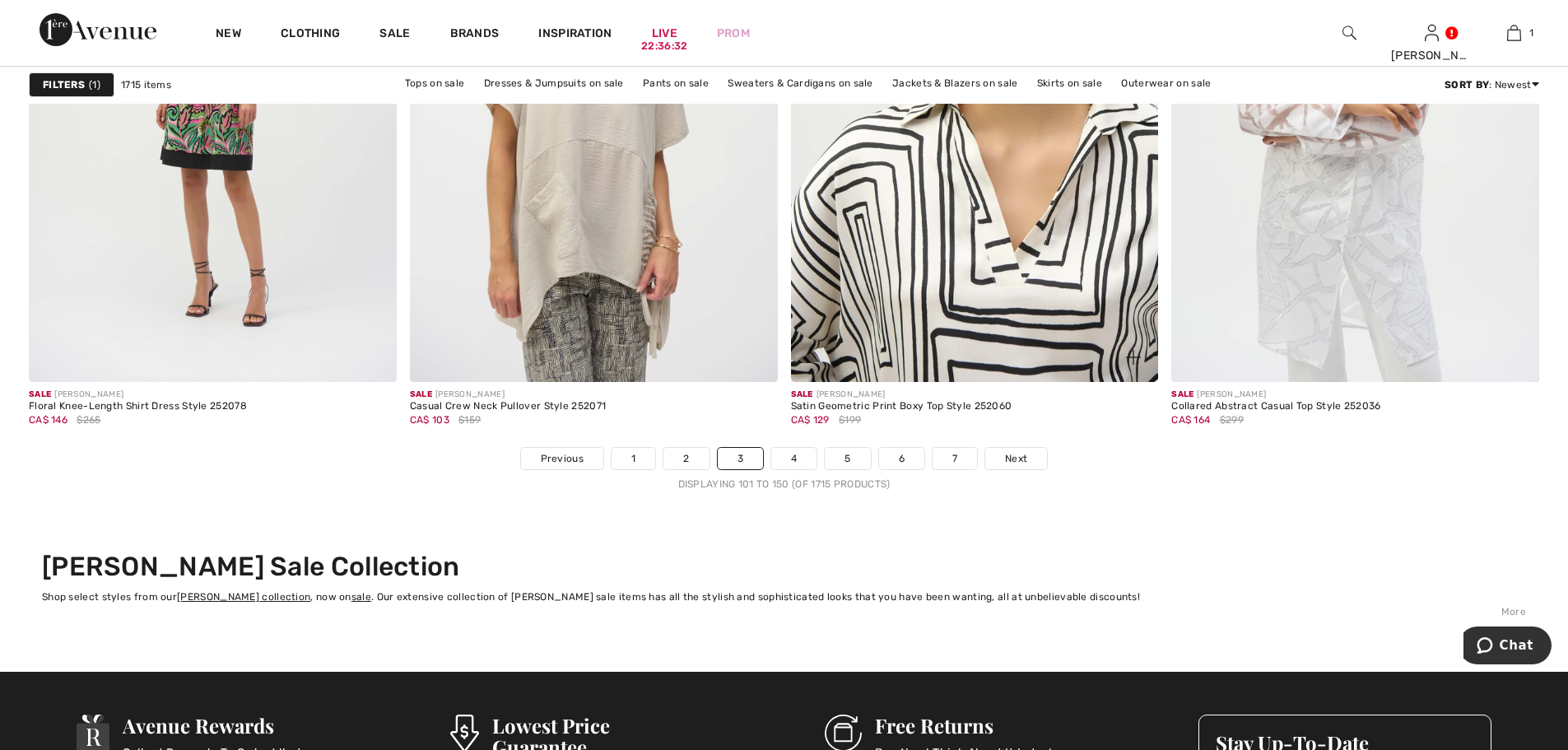
scroll to position [9465, 0]
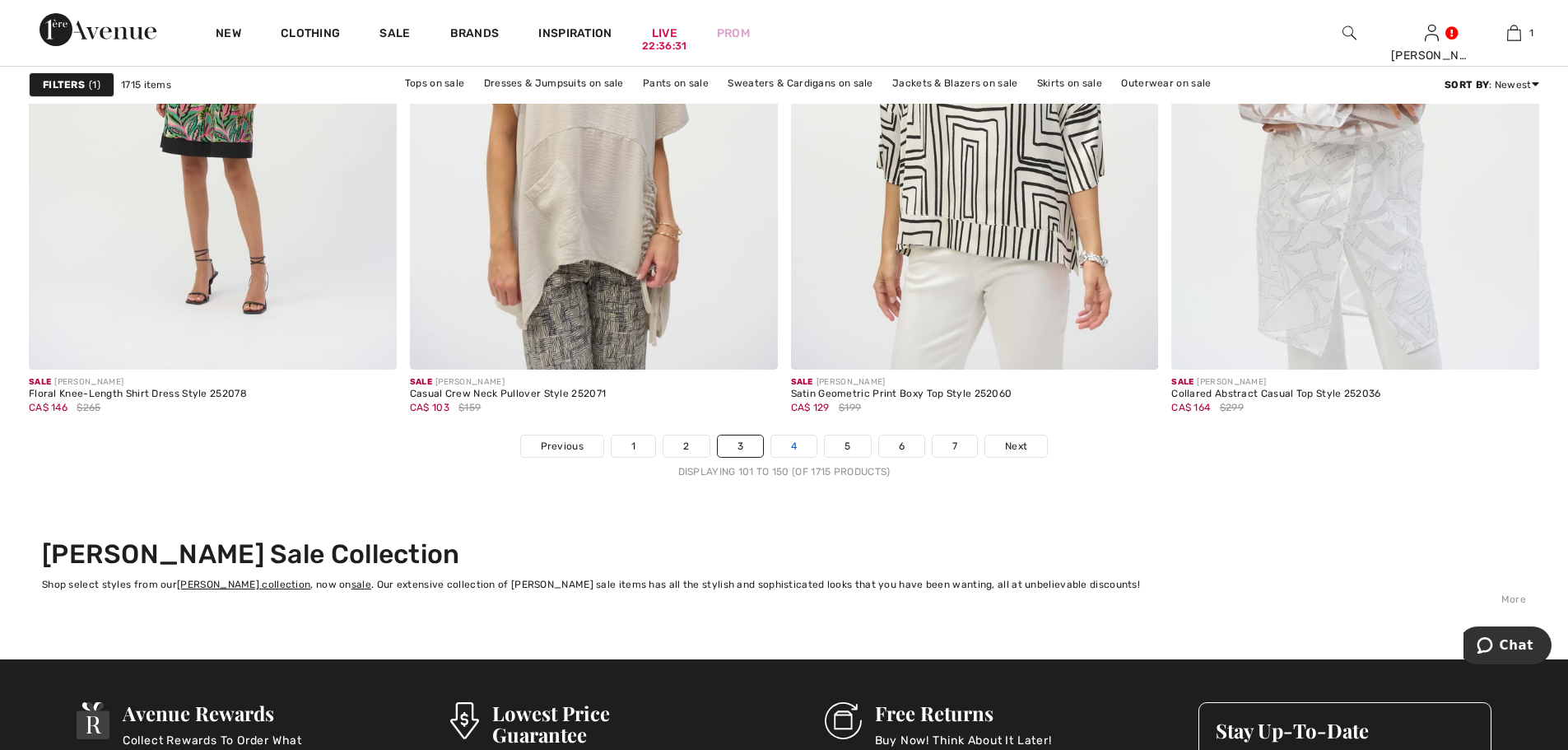
click at [803, 446] on link "4" at bounding box center [794, 446] width 46 height 22
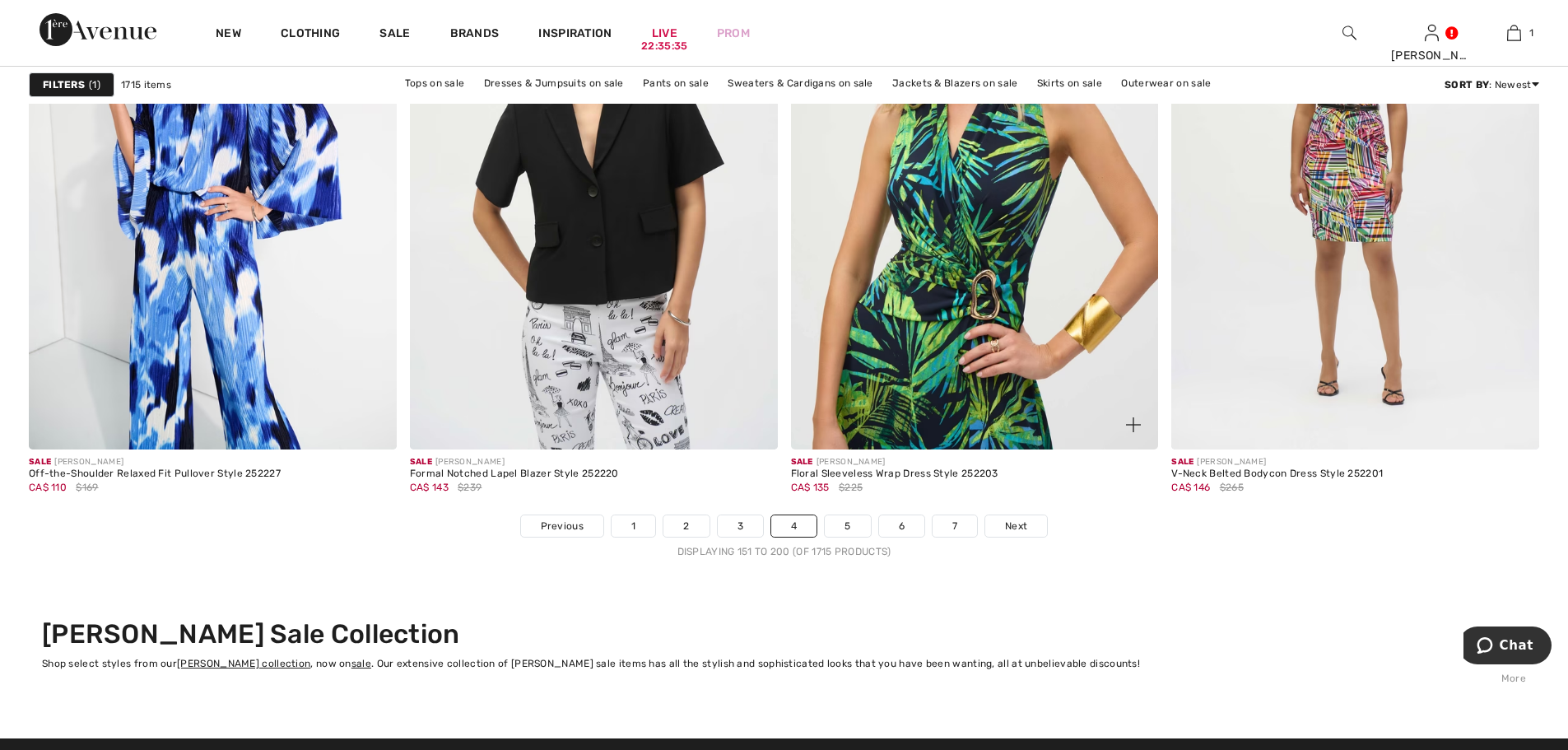
scroll to position [9382, 0]
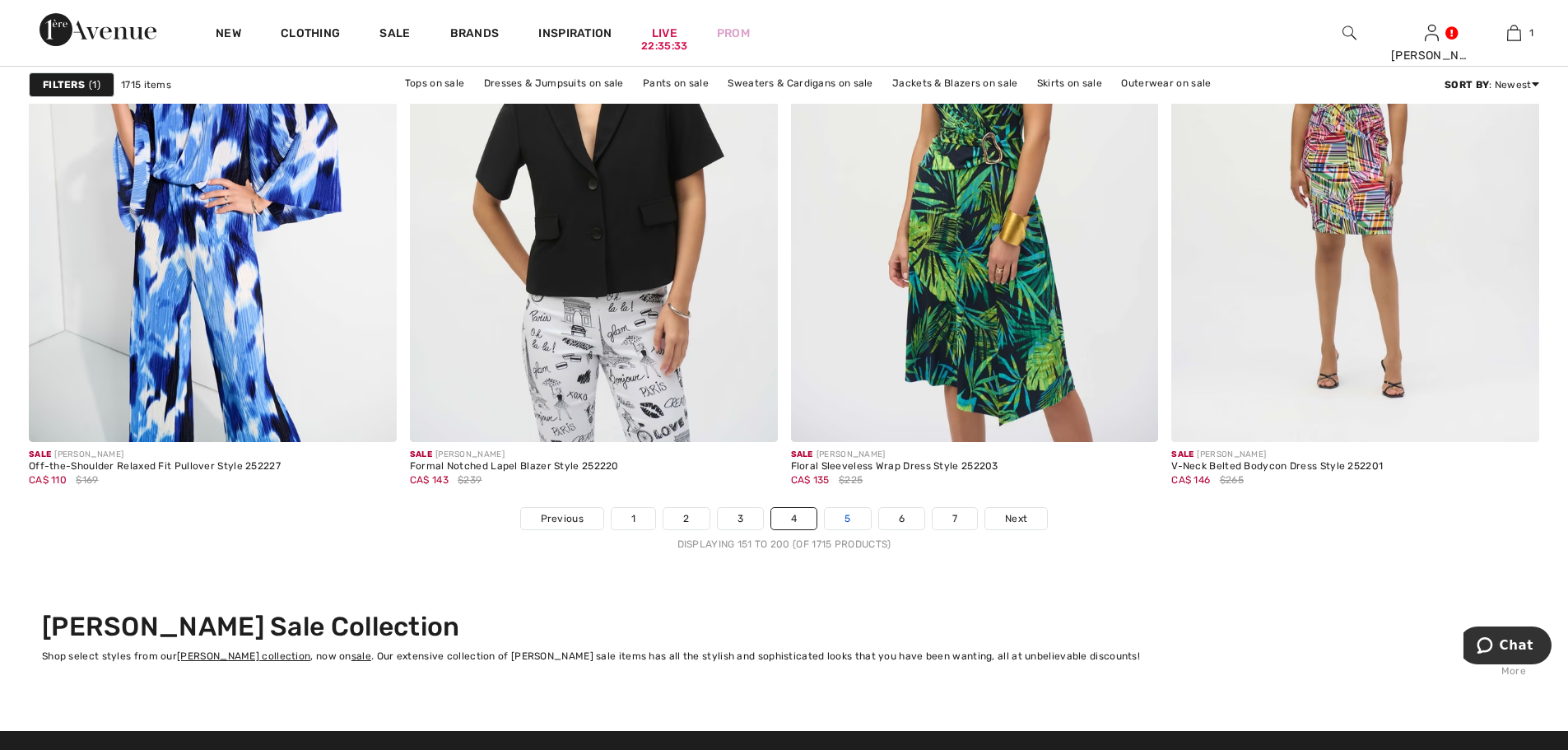
click at [847, 522] on link "5" at bounding box center [847, 518] width 46 height 22
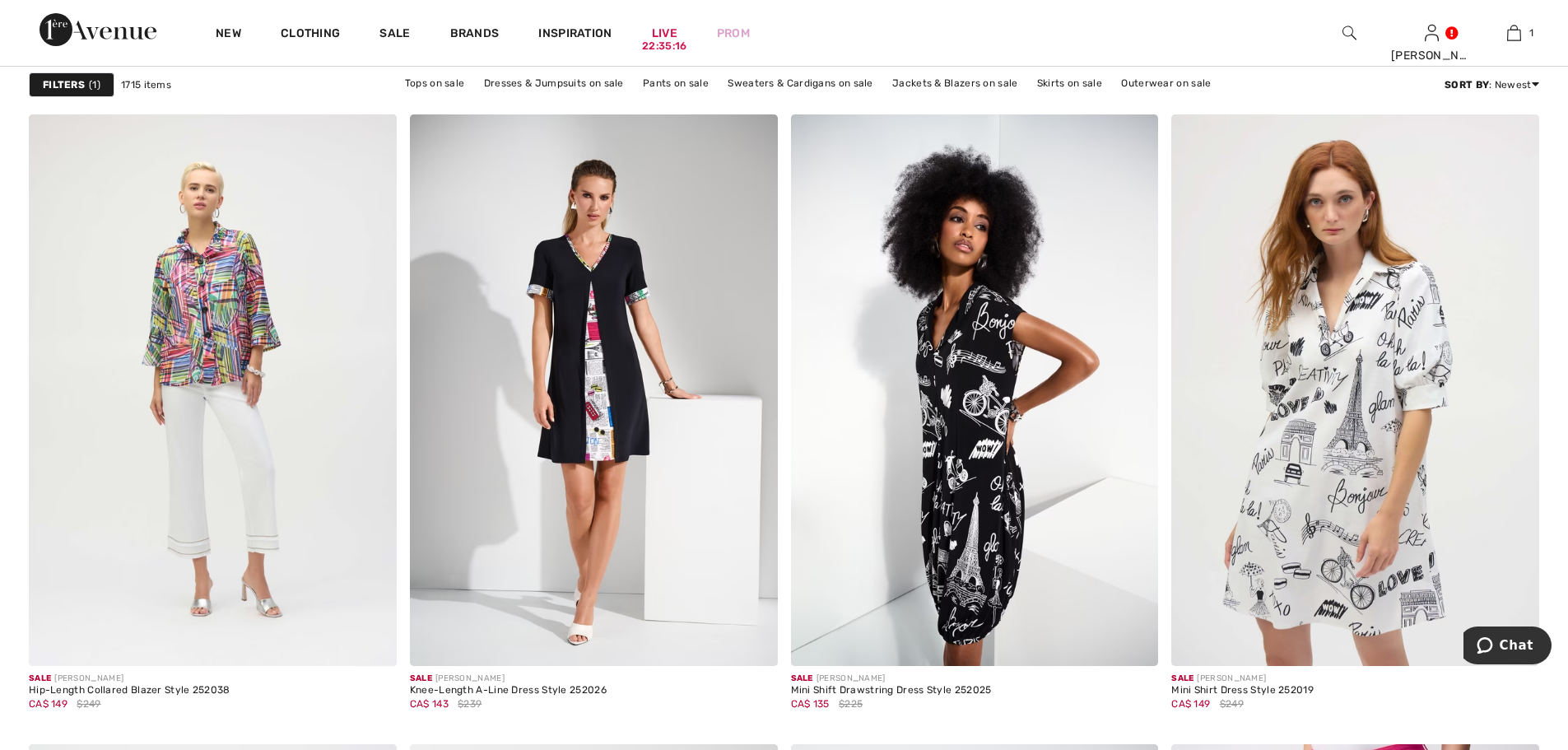
scroll to position [3045, 0]
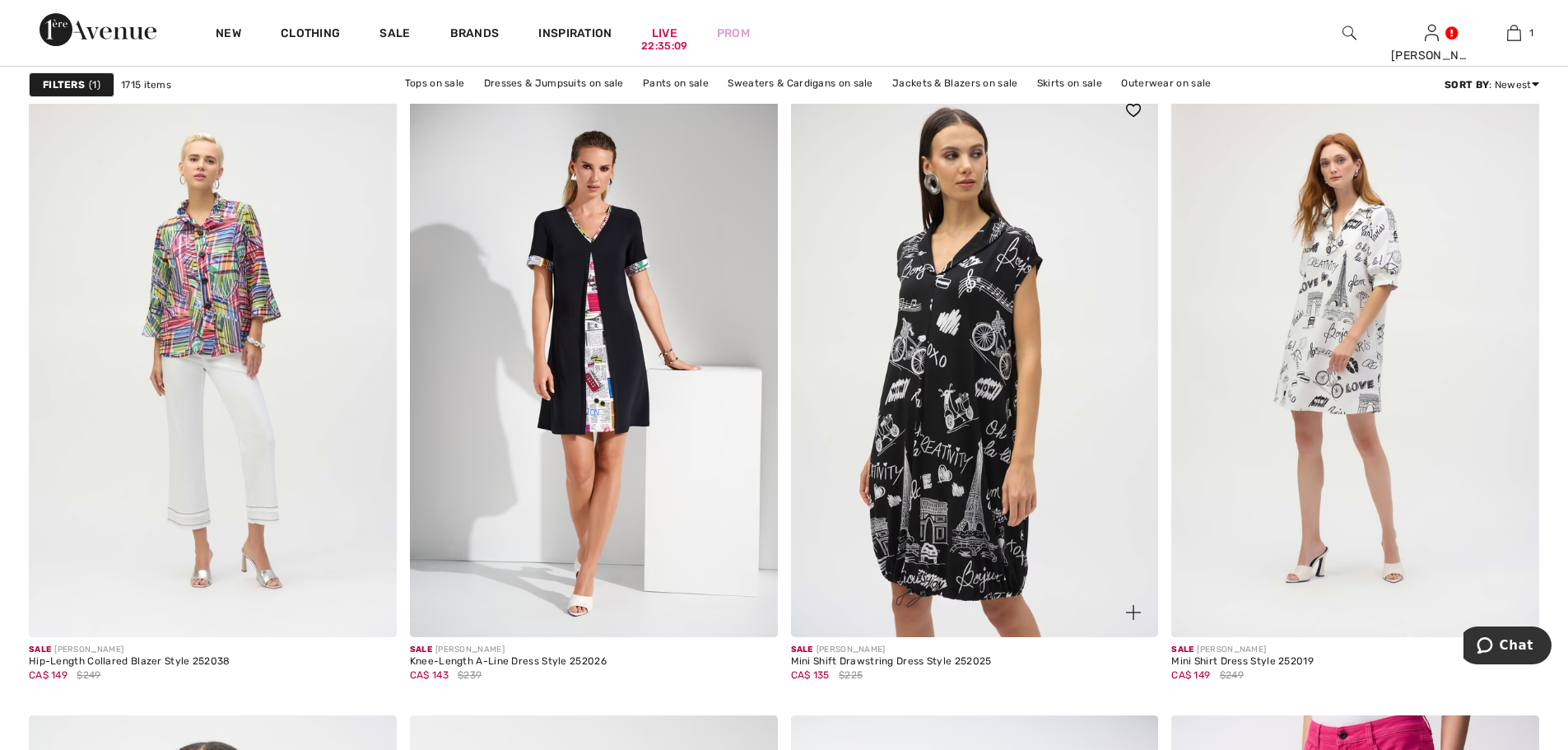
click at [929, 530] on img at bounding box center [975, 361] width 368 height 551
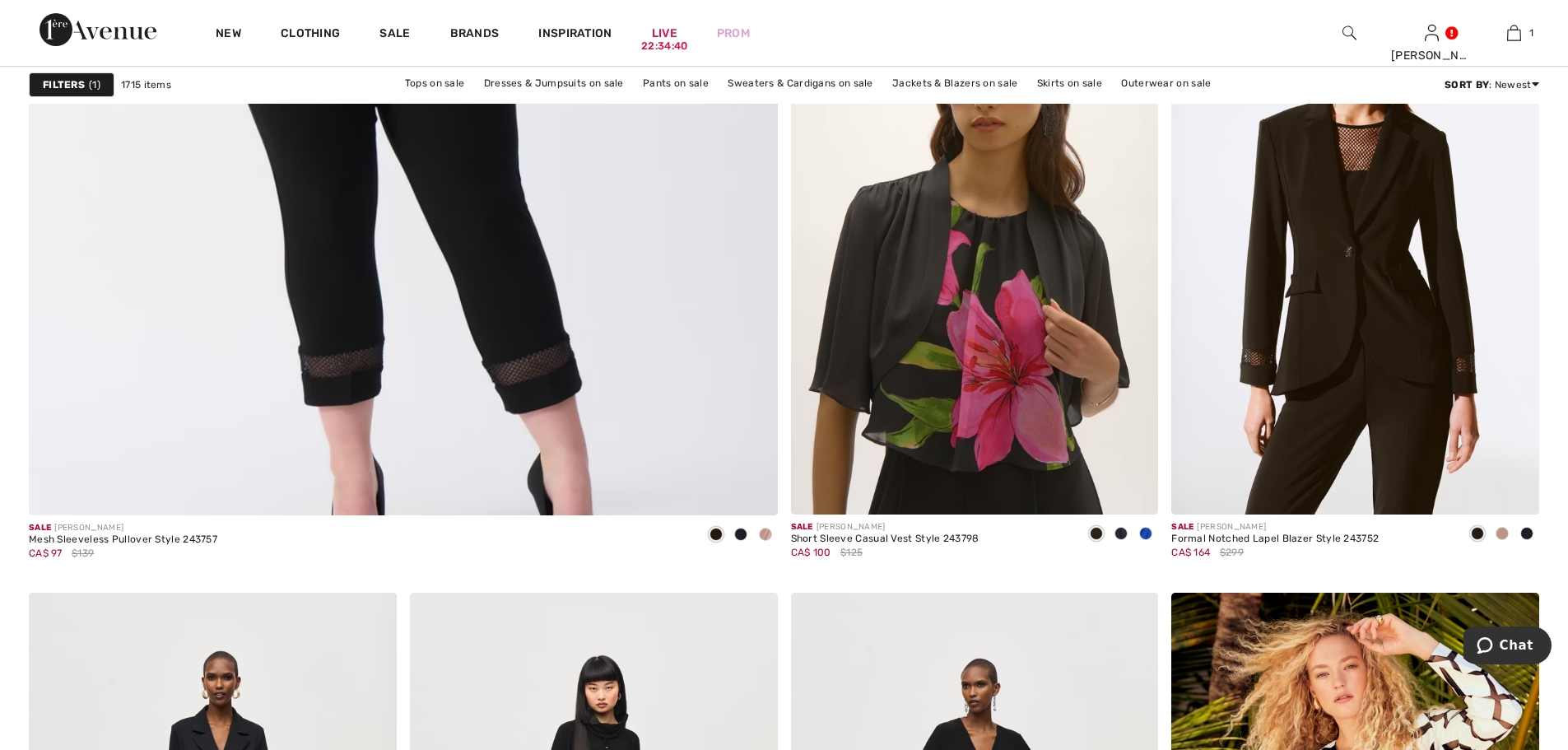
scroll to position [5926, 0]
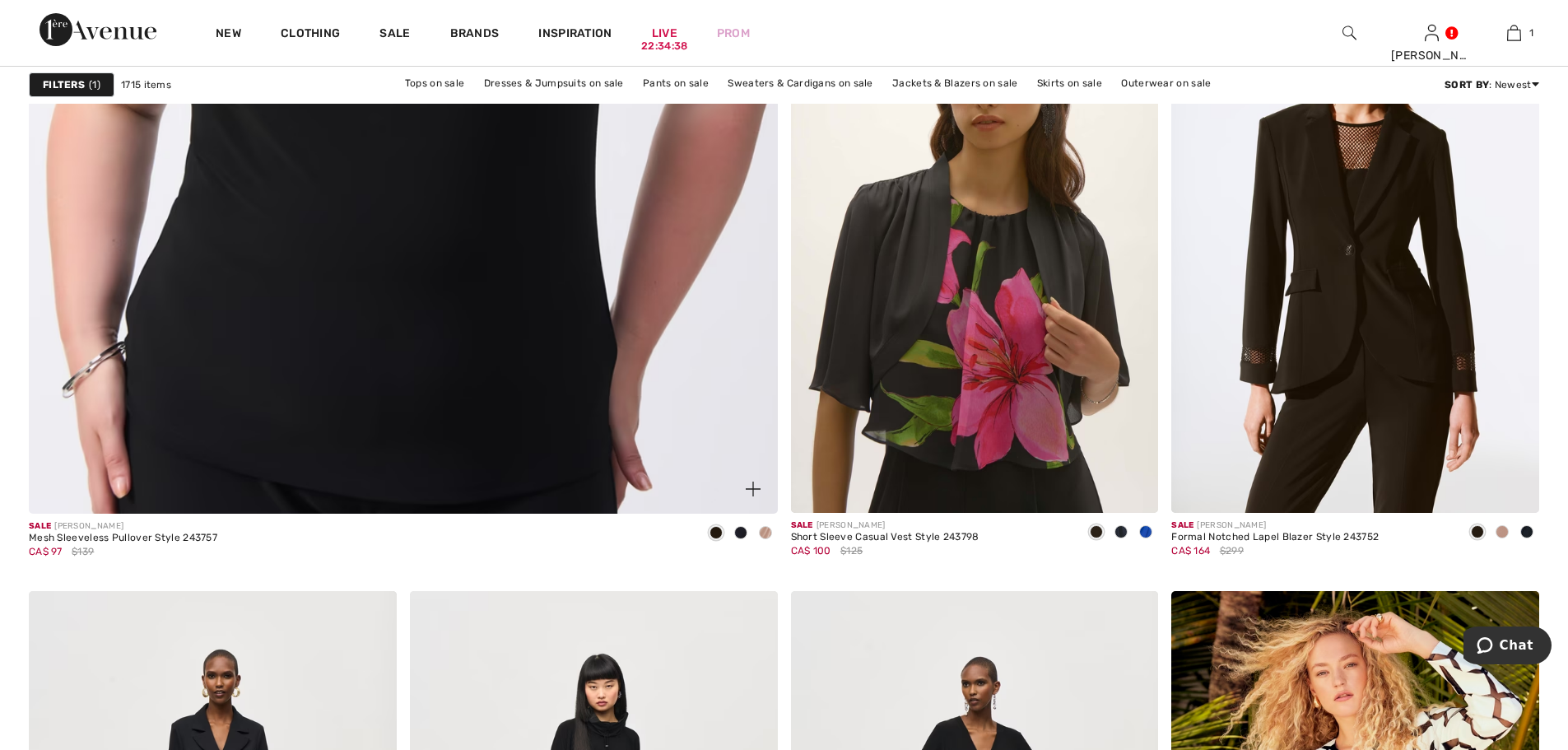
click at [480, 279] on img at bounding box center [402, 5] width 898 height 1348
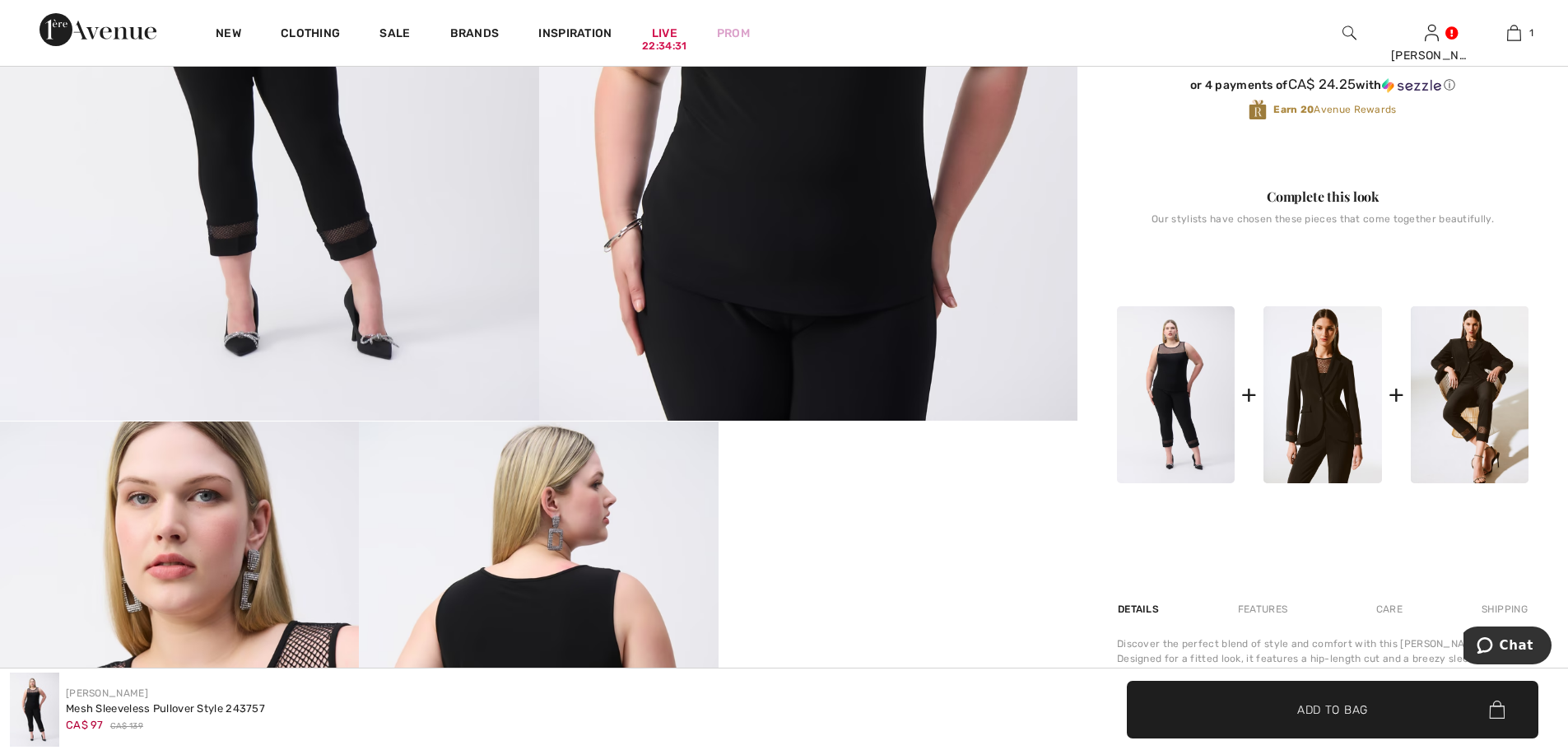
scroll to position [741, 0]
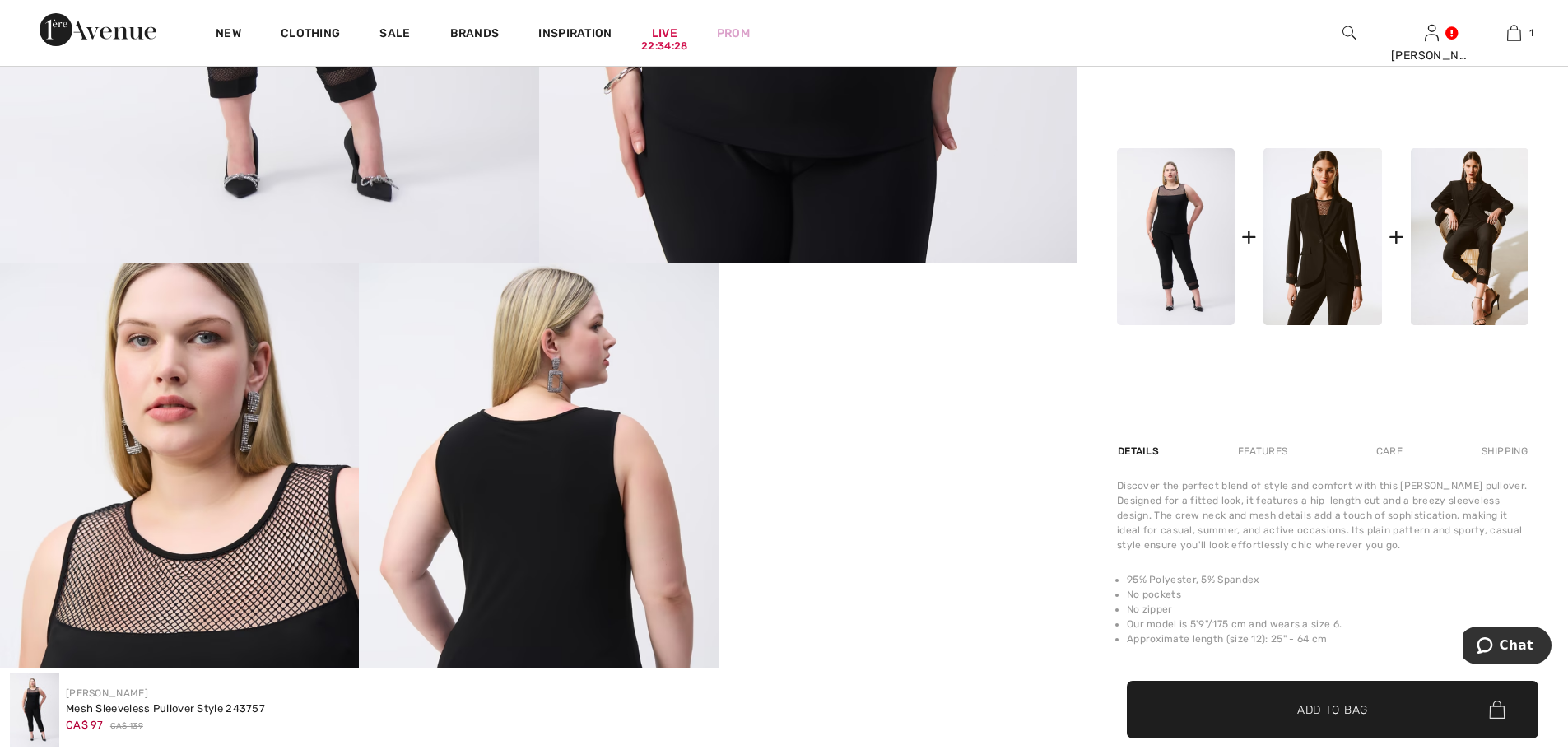
click at [1198, 295] on img at bounding box center [1175, 236] width 118 height 177
click at [1192, 293] on img at bounding box center [1175, 236] width 118 height 177
click at [1174, 238] on img at bounding box center [1175, 236] width 118 height 177
click at [1482, 251] on img at bounding box center [1469, 236] width 118 height 177
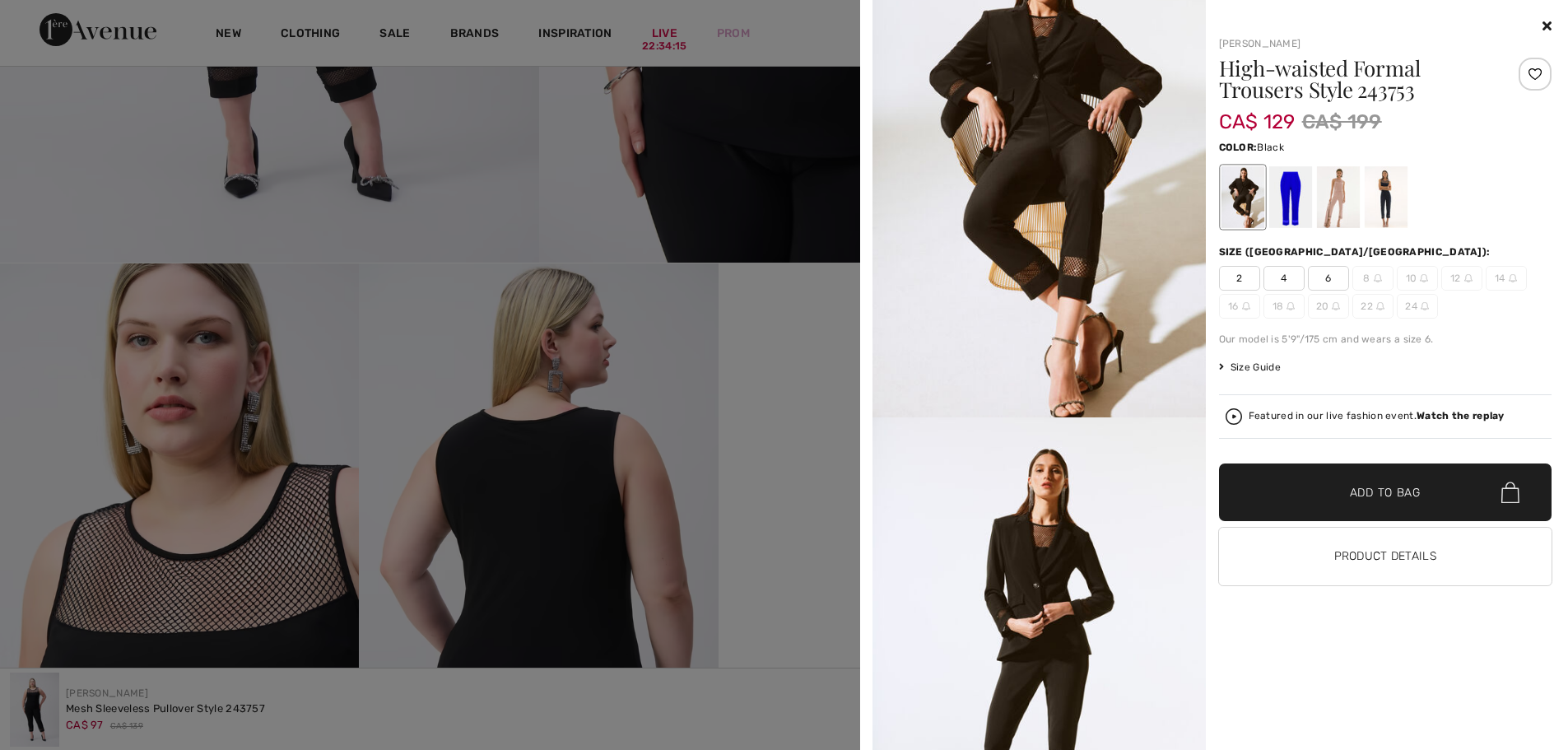
scroll to position [0, 0]
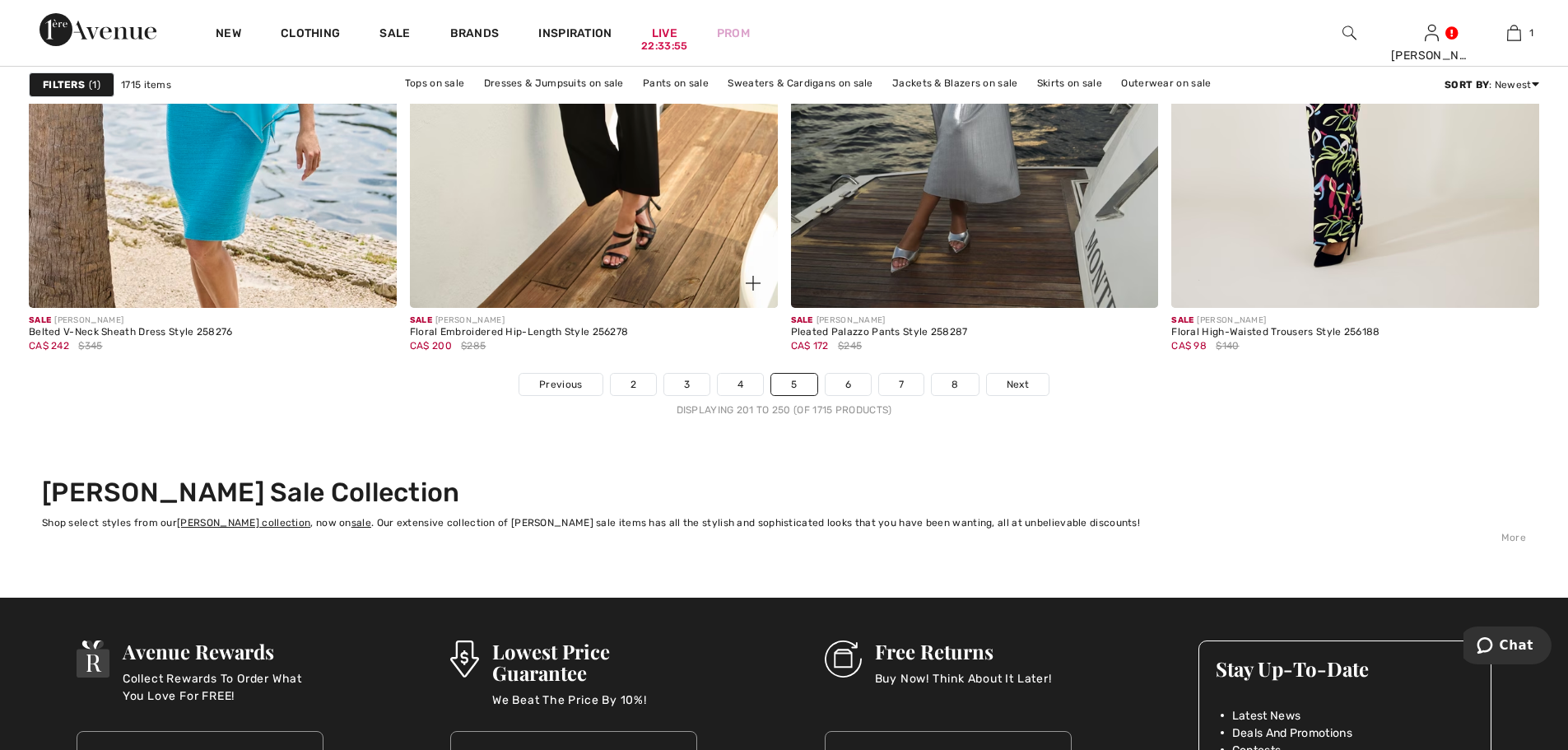
scroll to position [9629, 0]
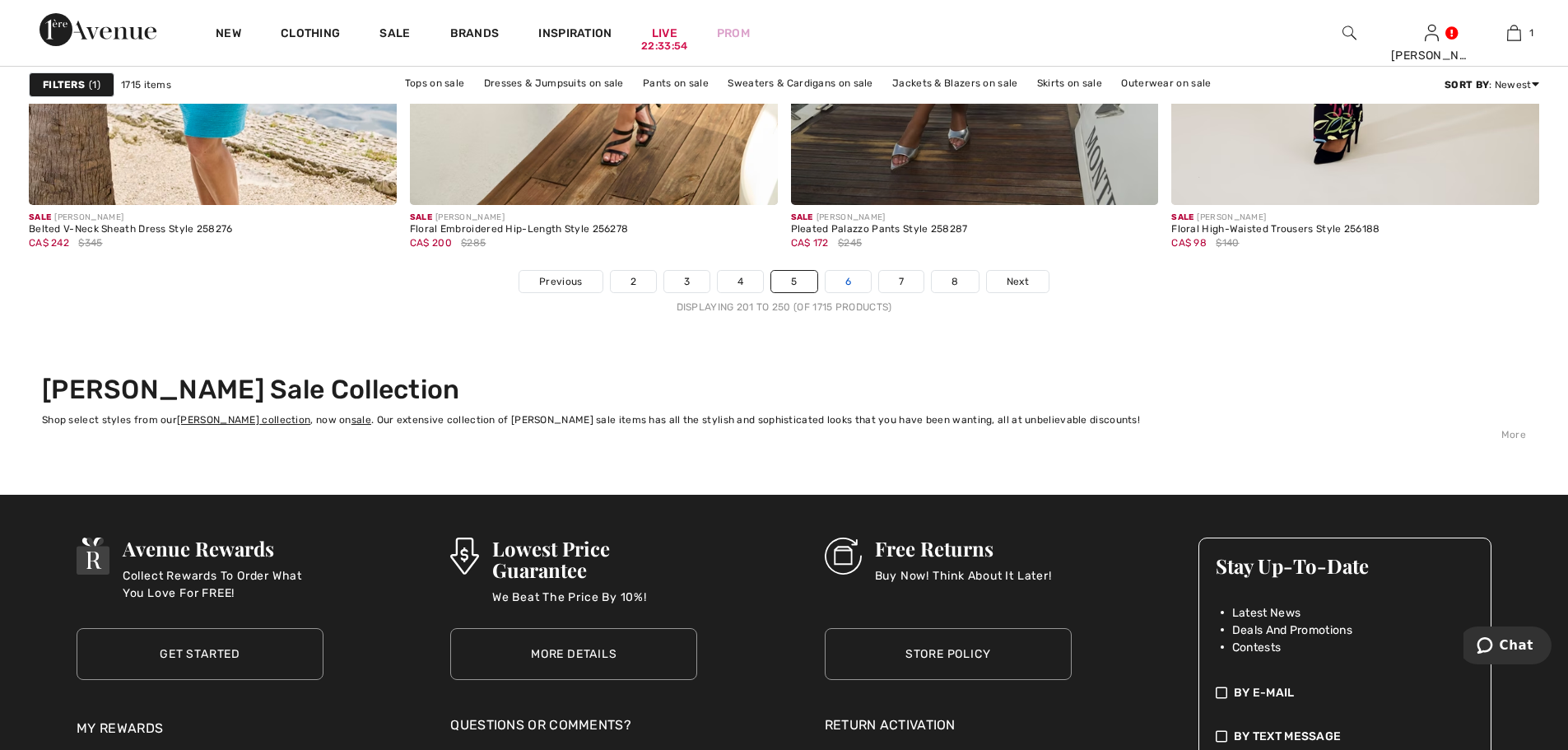
click at [847, 278] on link "6" at bounding box center [848, 281] width 46 height 22
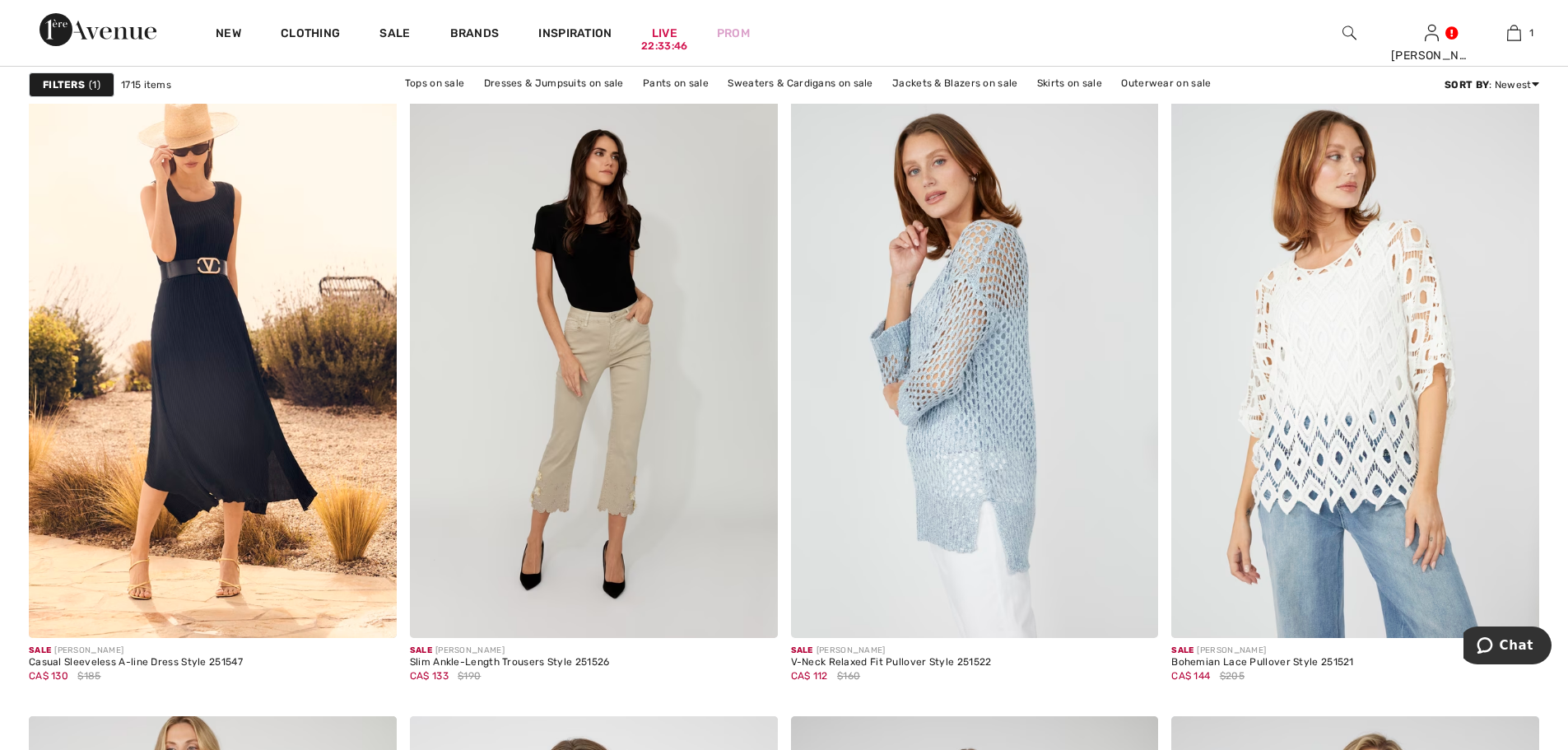
scroll to position [1564, 0]
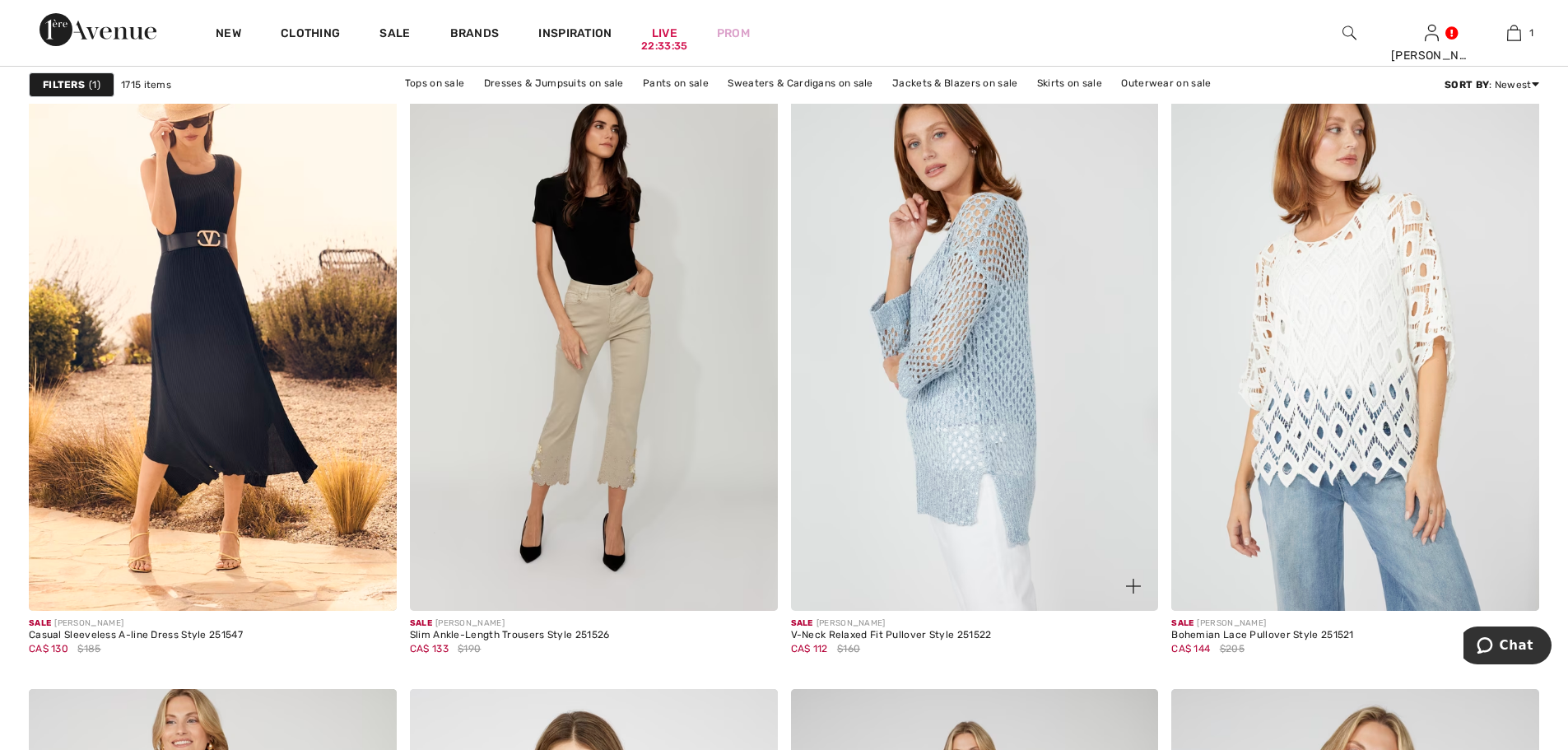
click at [1074, 403] on img at bounding box center [975, 335] width 368 height 551
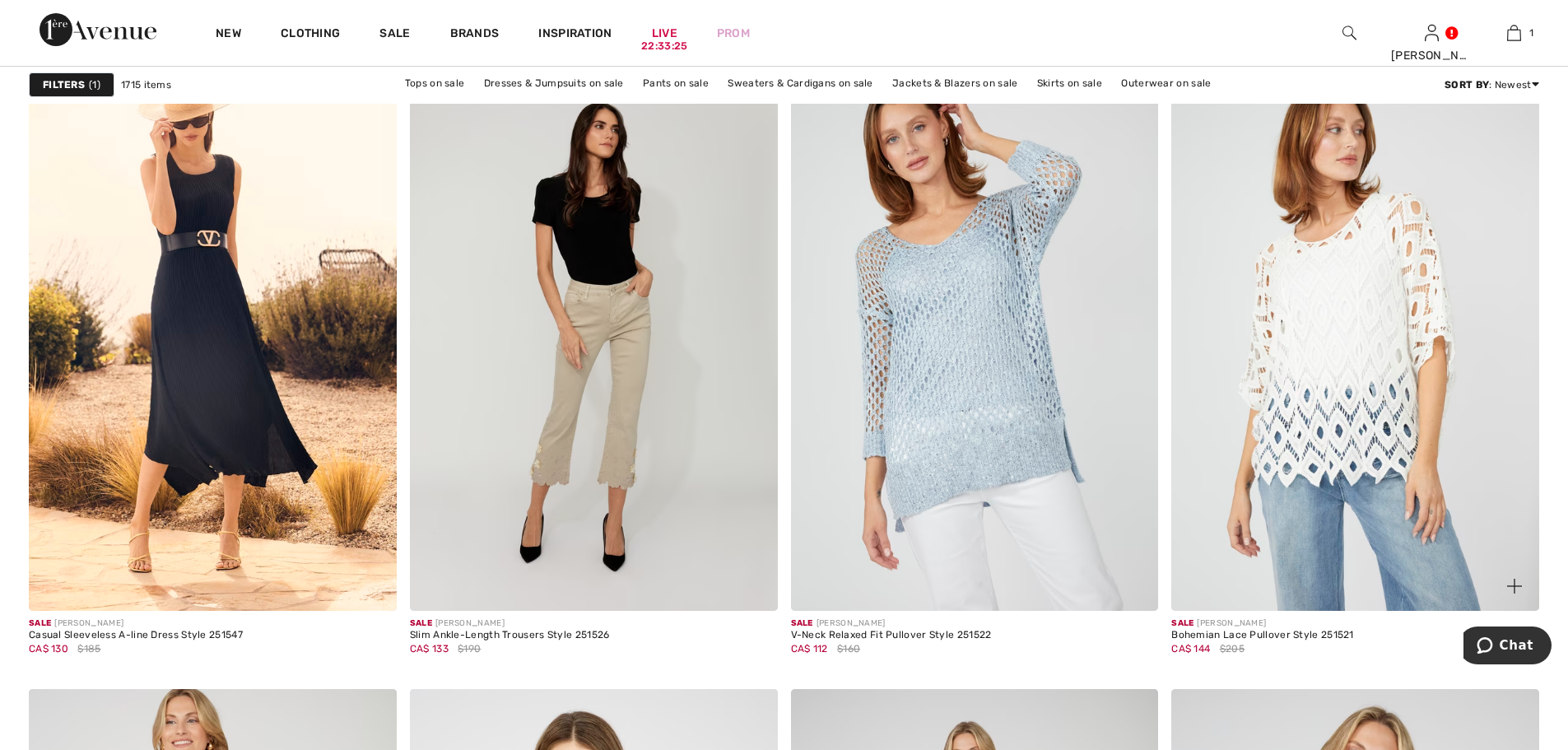
click at [1360, 381] on img at bounding box center [1354, 335] width 368 height 551
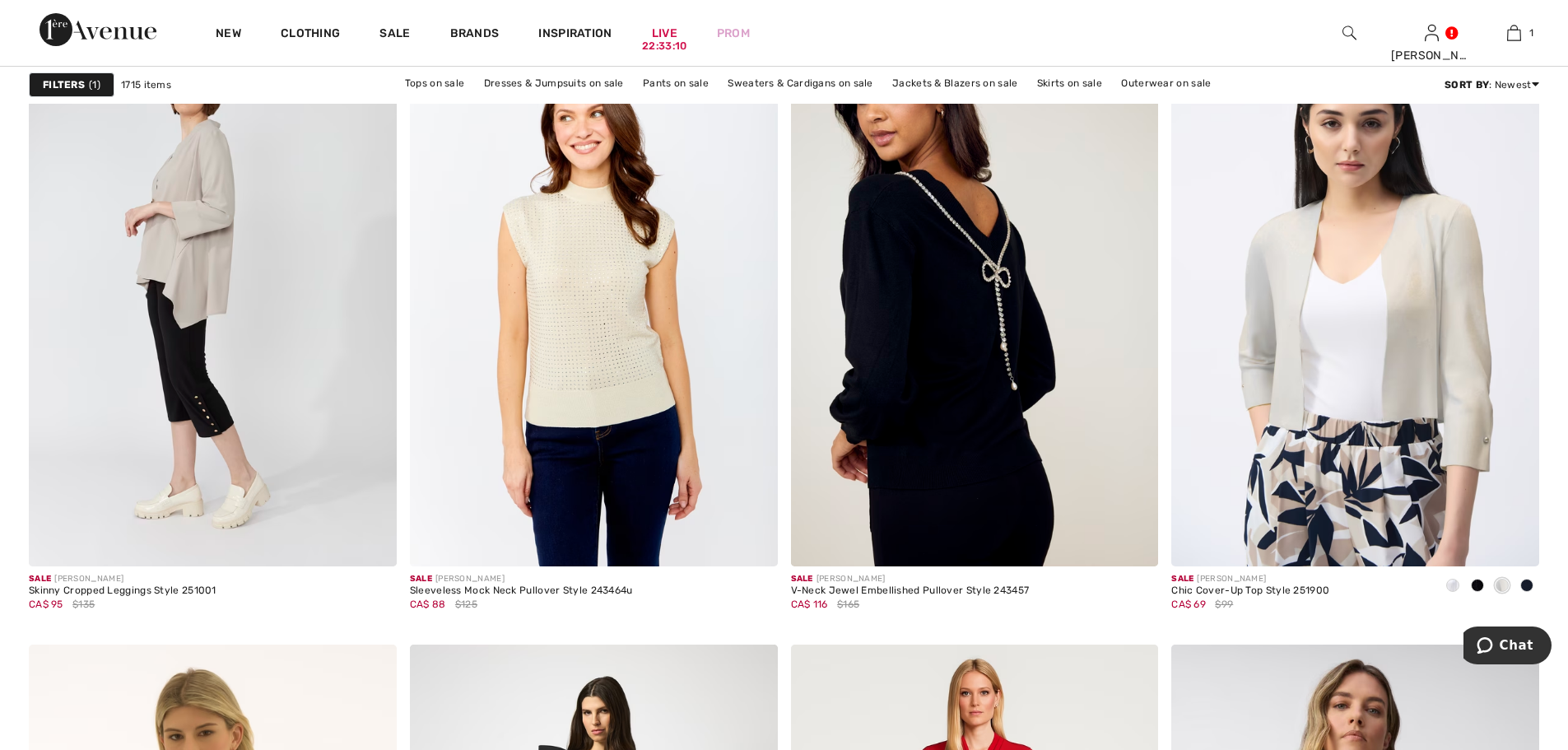
scroll to position [3127, 0]
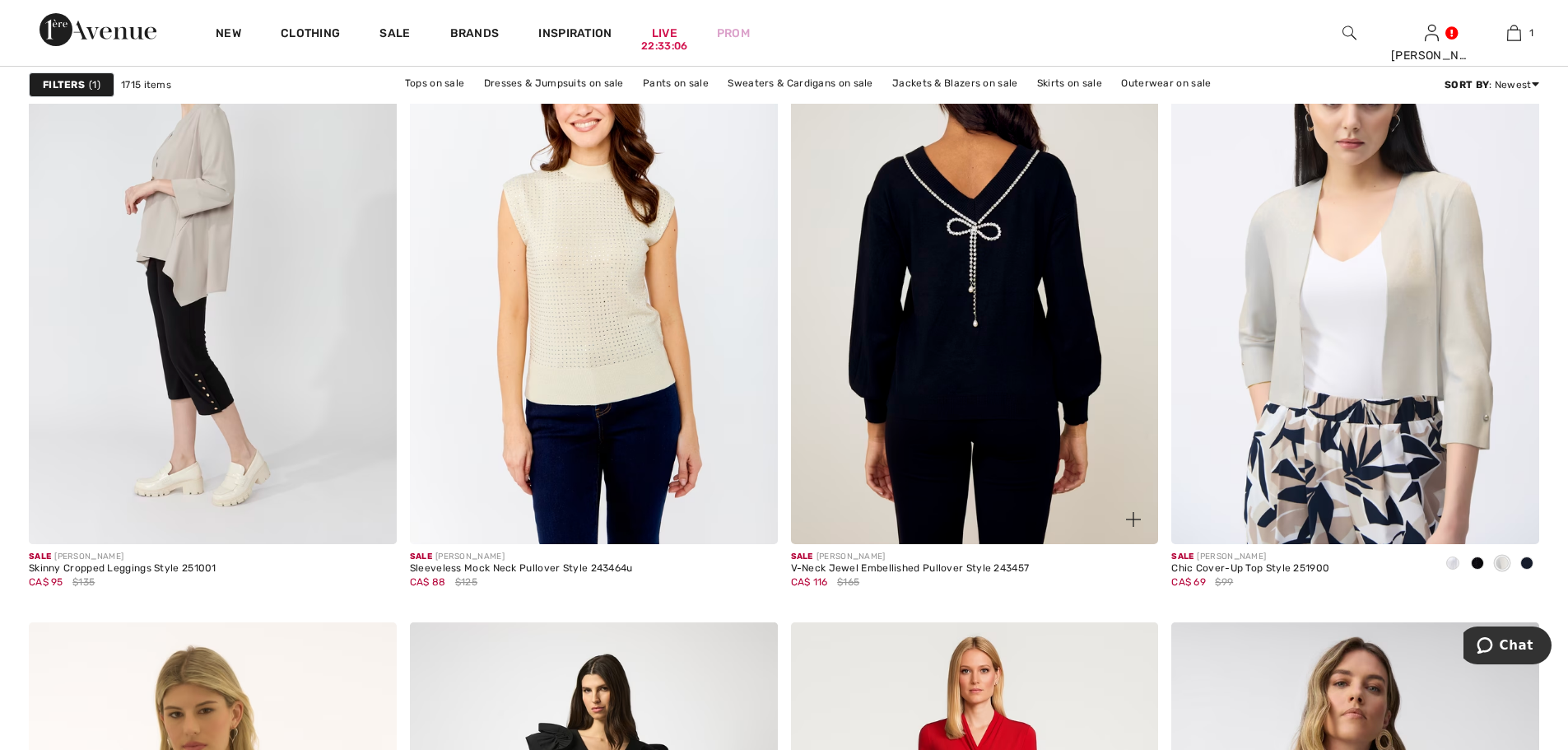
click at [965, 294] on img at bounding box center [975, 268] width 368 height 551
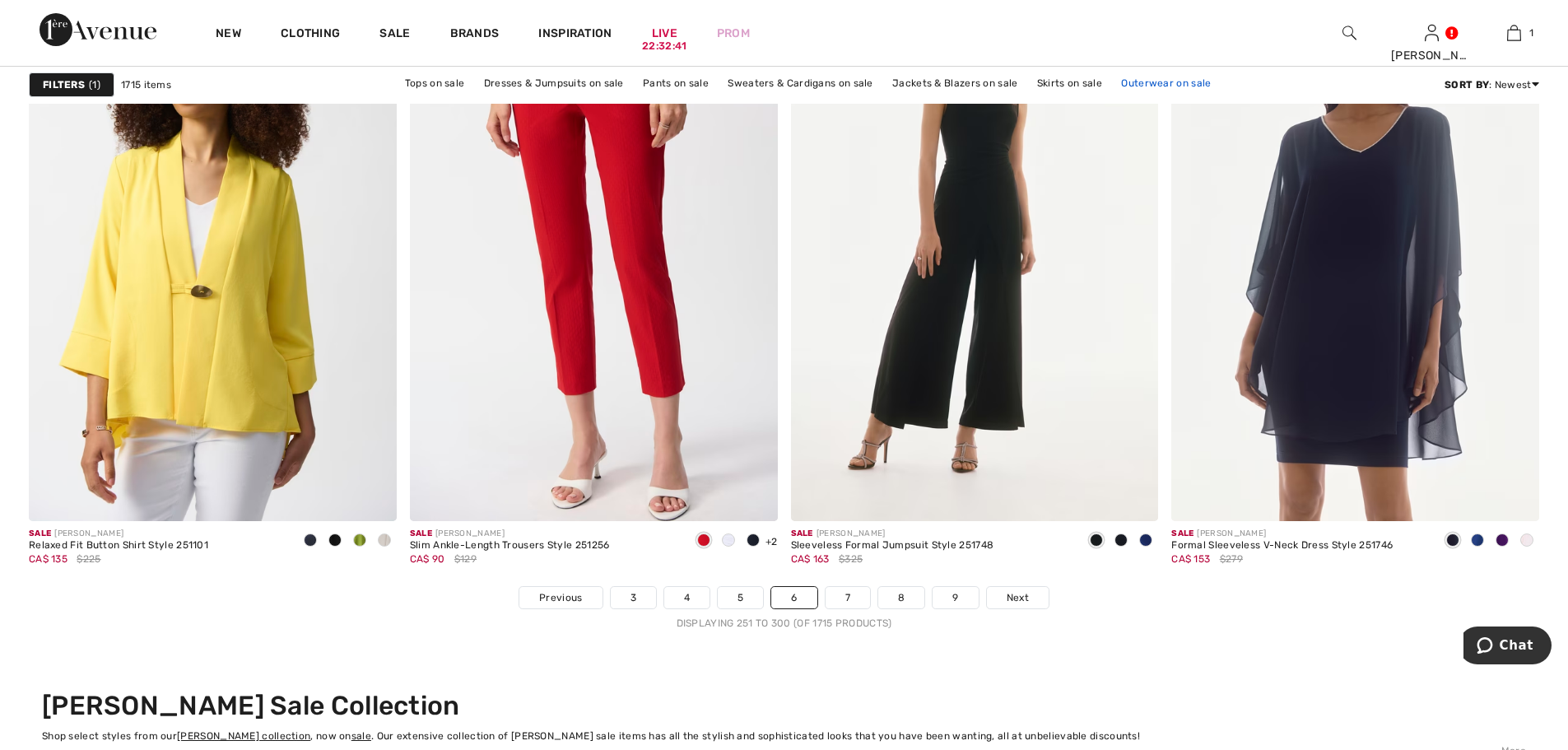
scroll to position [9146, 0]
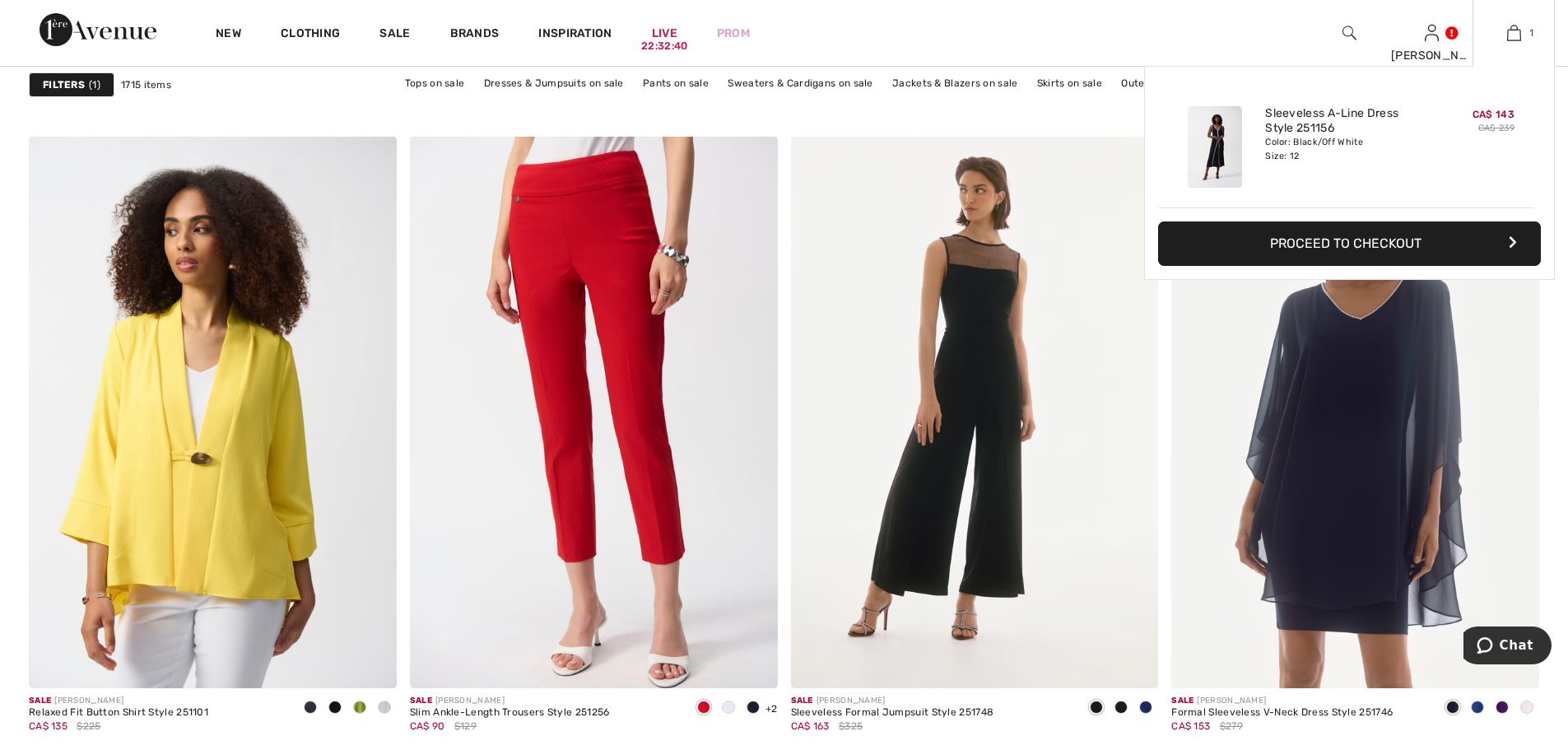
click at [1513, 34] on img at bounding box center [1514, 33] width 14 height 20
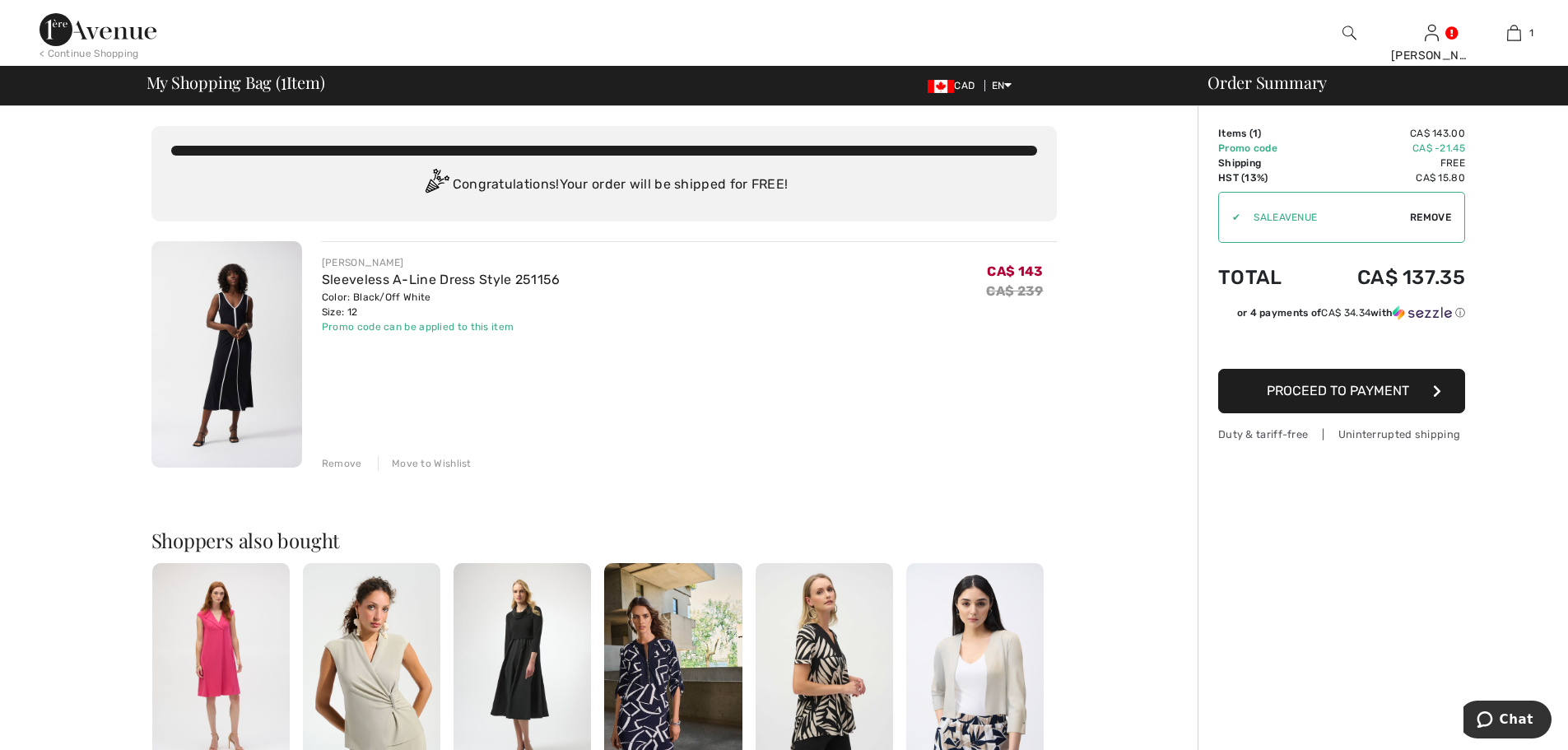
click at [1367, 388] on span "Proceed to Payment" at bounding box center [1337, 390] width 142 height 15
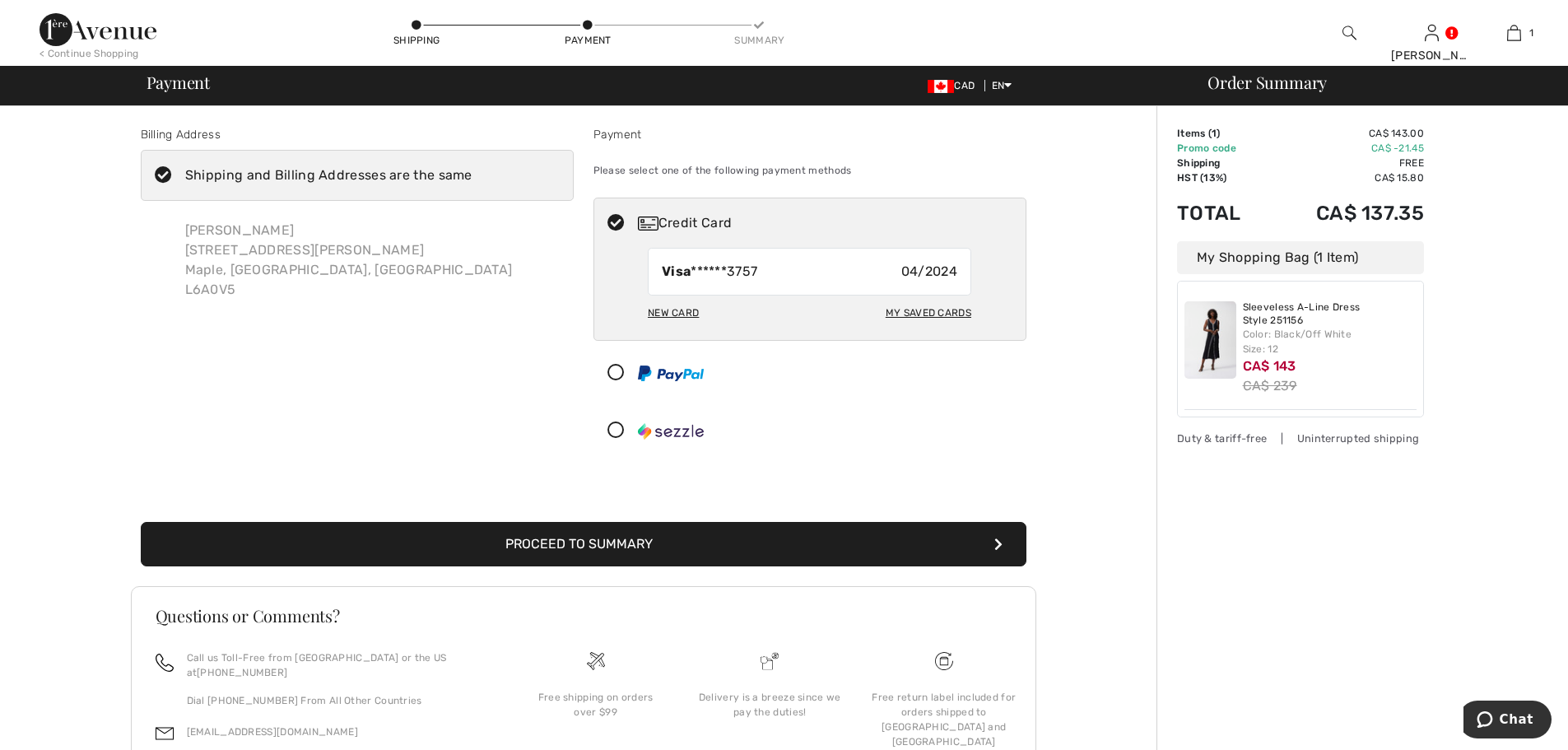
click at [608, 539] on button "Proceed to Summary" at bounding box center [583, 544] width 885 height 45
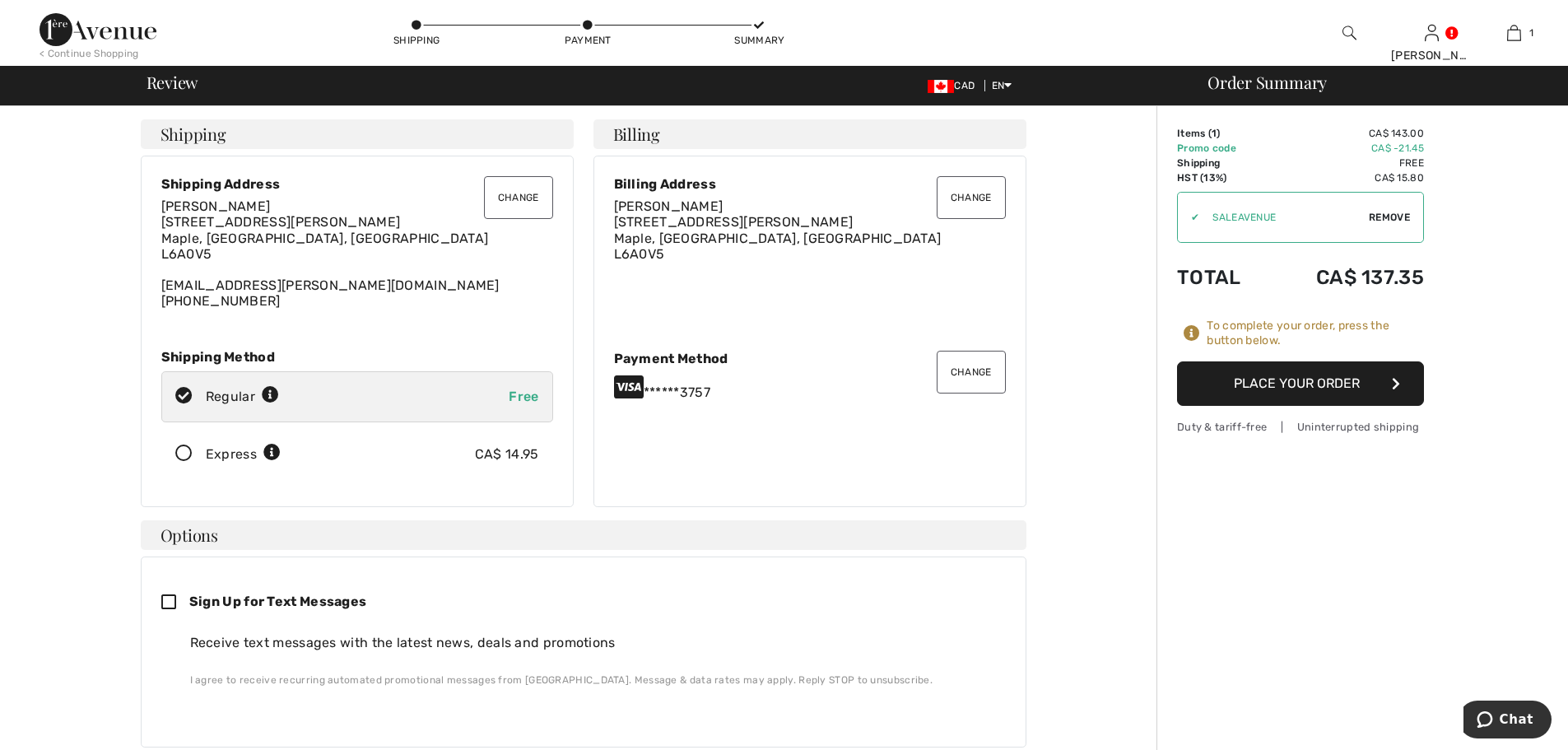
click at [1298, 385] on button "Place Your Order" at bounding box center [1300, 384] width 247 height 45
